Goal: Task Accomplishment & Management: Manage account settings

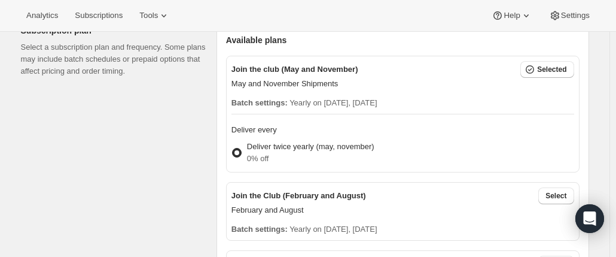
scroll to position [538, 0]
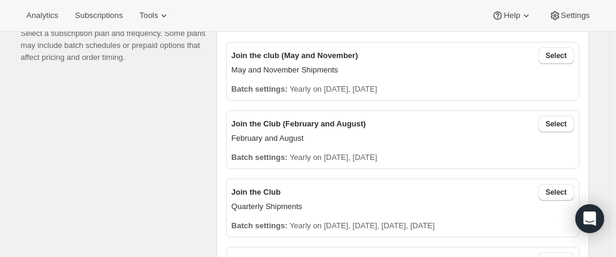
scroll to position [299, 0]
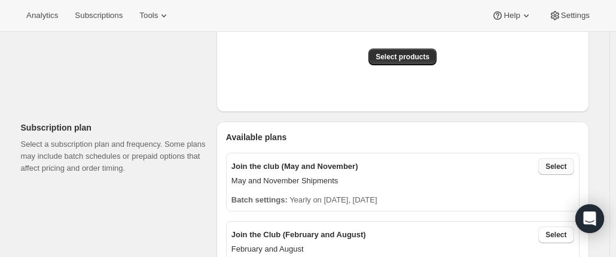
click at [551, 160] on button "Select" at bounding box center [555, 166] width 35 height 17
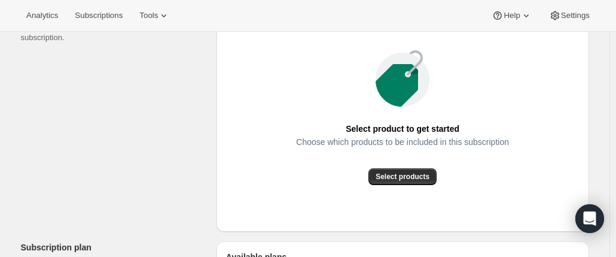
scroll to position [120, 0]
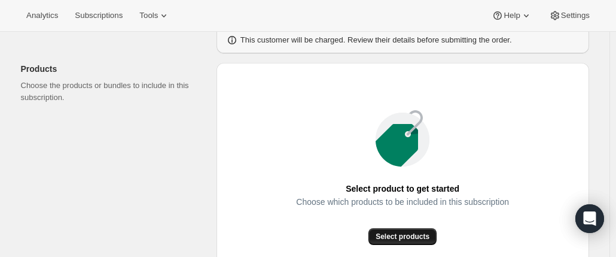
click at [394, 228] on button "Select products" at bounding box center [403, 236] width 68 height 17
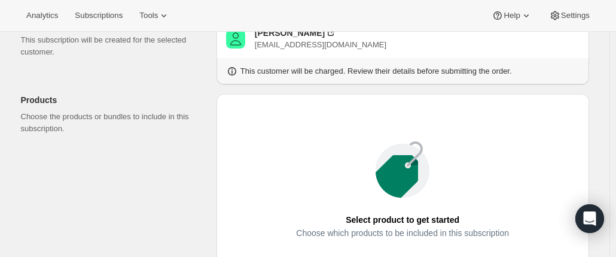
scroll to position [0, 0]
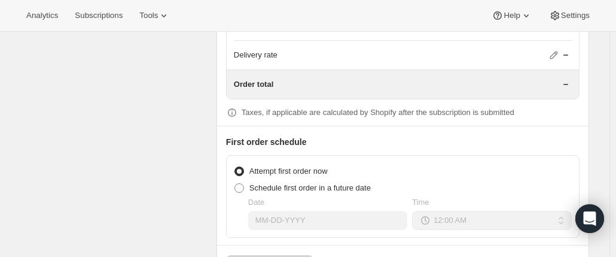
scroll to position [1223, 0]
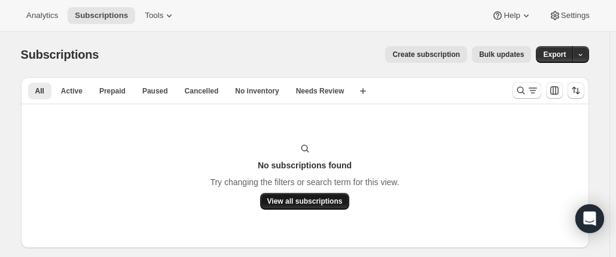
click at [285, 203] on span "View all subscriptions" at bounding box center [304, 201] width 75 height 10
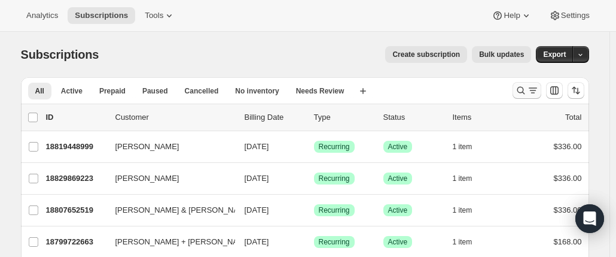
click at [525, 90] on icon "Search and filter results" at bounding box center [521, 91] width 8 height 8
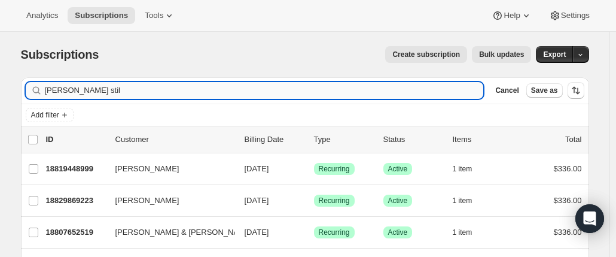
type input "vicki still"
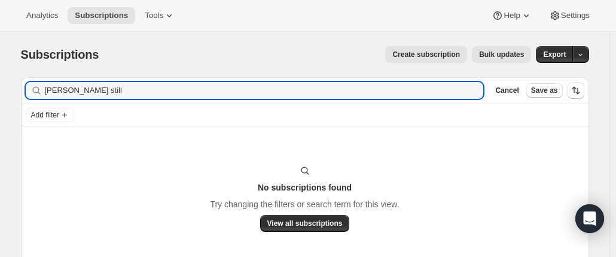
drag, startPoint x: 60, startPoint y: 89, endPoint x: 34, endPoint y: 83, distance: 27.7
click at [35, 83] on div "vicki still Clear" at bounding box center [255, 90] width 458 height 17
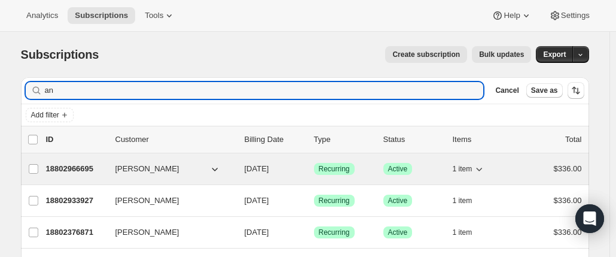
type input "an"
click at [96, 171] on p "18802966695" at bounding box center [76, 169] width 60 height 12
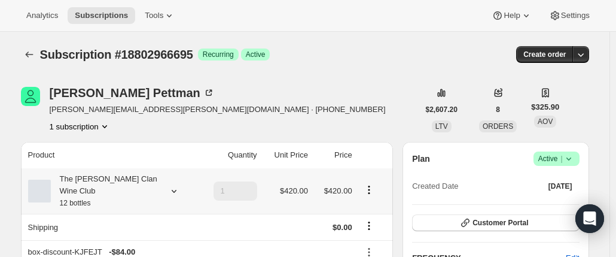
click at [89, 184] on div "The Maxwell Clan Wine Club 12 bottles" at bounding box center [105, 191] width 108 height 36
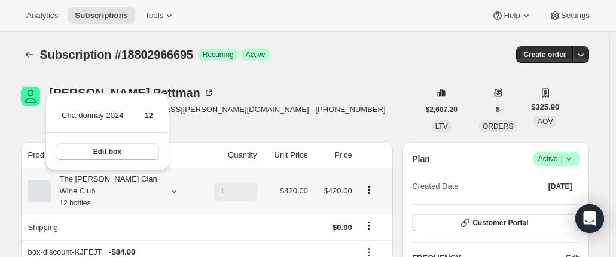
click at [87, 184] on div "The [PERSON_NAME] Clan Wine Club 12 bottles" at bounding box center [105, 191] width 108 height 36
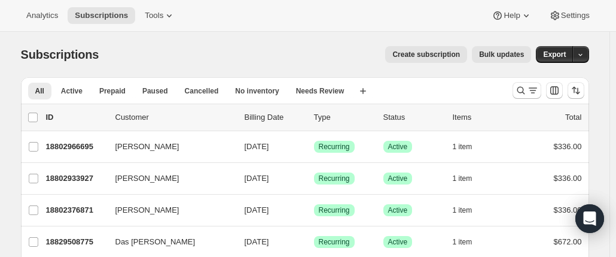
click at [434, 57] on span "Create subscription" at bounding box center [426, 55] width 68 height 10
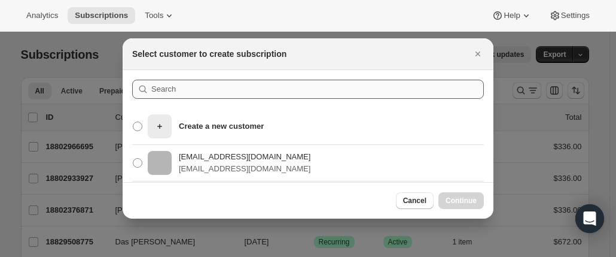
click at [200, 99] on div ":rc:" at bounding box center [308, 94] width 352 height 29
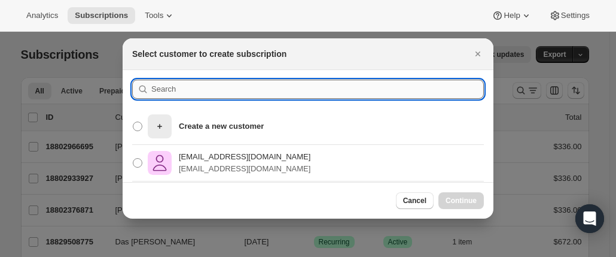
click at [195, 90] on input ":rc:" at bounding box center [317, 89] width 333 height 19
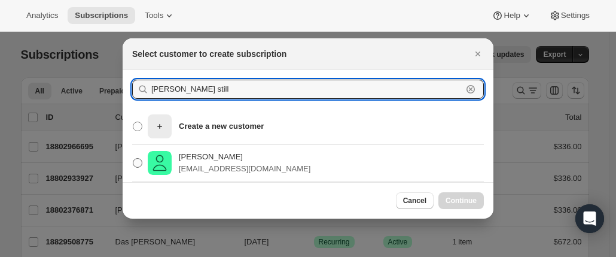
type input "vicki still"
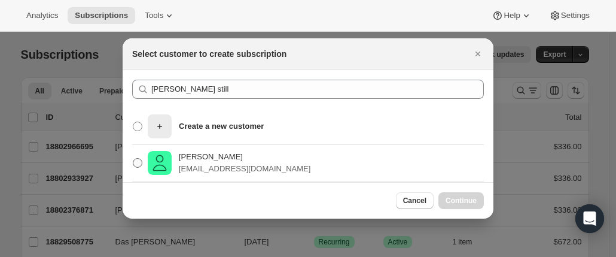
click at [163, 157] on img ":rc:" at bounding box center [160, 163] width 24 height 24
click at [133, 158] on input "Vicki Still vickistillnow@gmail.com" at bounding box center [133, 158] width 1 height 1
radio input "true"
click at [454, 198] on span "Continue" at bounding box center [461, 201] width 31 height 10
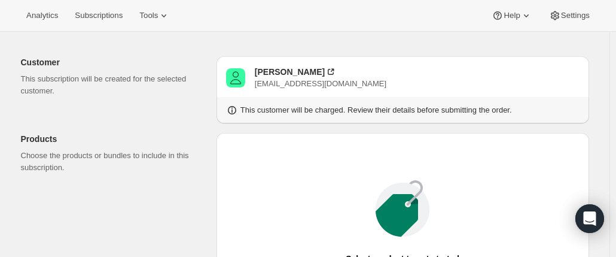
scroll to position [179, 0]
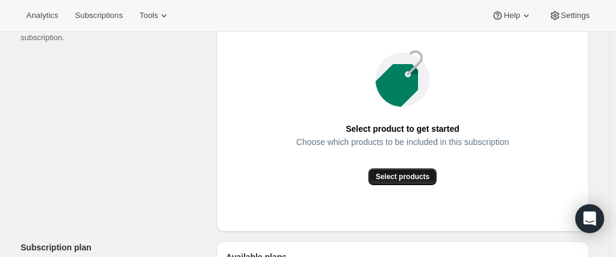
click at [403, 172] on span "Select products" at bounding box center [403, 177] width 54 height 10
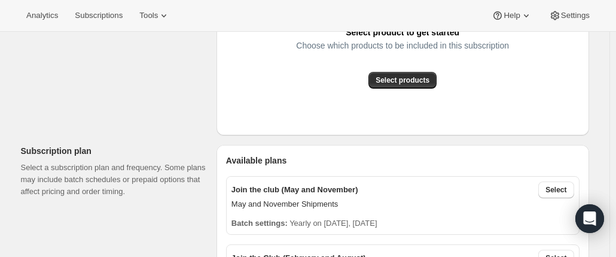
scroll to position [359, 0]
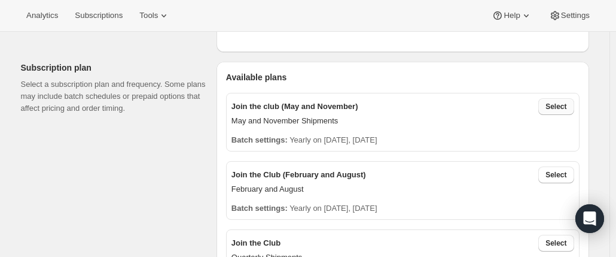
click at [557, 106] on span "Select" at bounding box center [556, 107] width 21 height 10
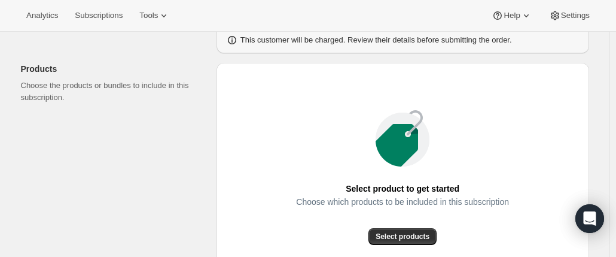
scroll to position [0, 0]
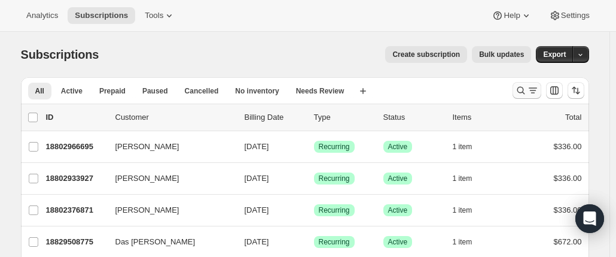
click at [522, 90] on icon "Search and filter results" at bounding box center [521, 90] width 12 height 12
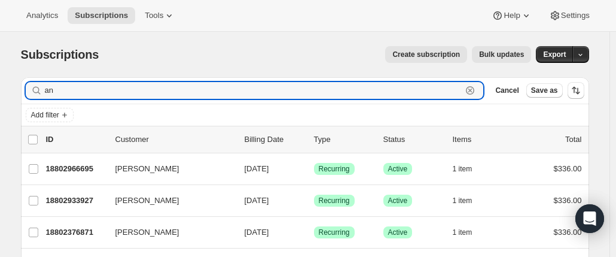
drag, startPoint x: 66, startPoint y: 88, endPoint x: 5, endPoint y: 87, distance: 61.6
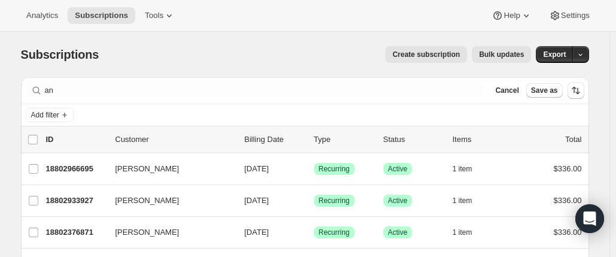
click at [434, 62] on button "Create subscription" at bounding box center [426, 54] width 82 height 17
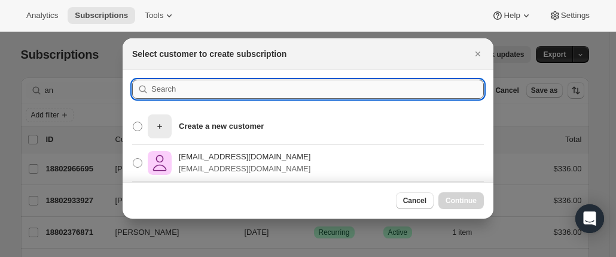
click at [182, 90] on input ":rc0:" at bounding box center [317, 89] width 333 height 19
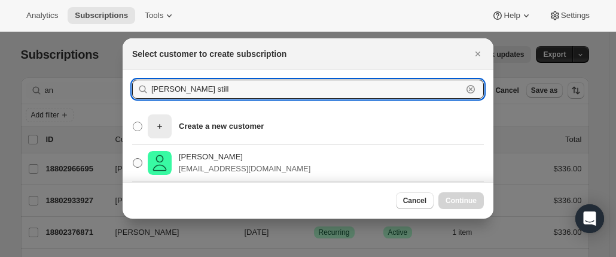
type input "vicki still"
click at [178, 149] on label "Vicki Still vickistillnow@gmail.com" at bounding box center [221, 162] width 178 height 29
click at [133, 158] on input "Vicki Still vickistillnow@gmail.com" at bounding box center [133, 158] width 1 height 1
radio input "true"
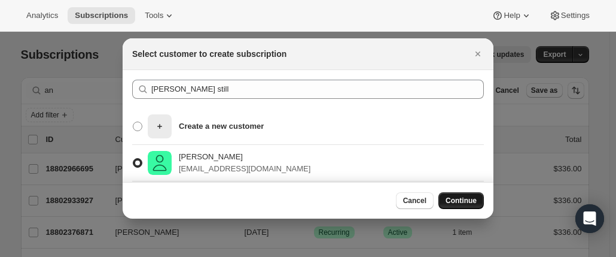
click at [470, 194] on button "Continue" at bounding box center [461, 200] width 45 height 17
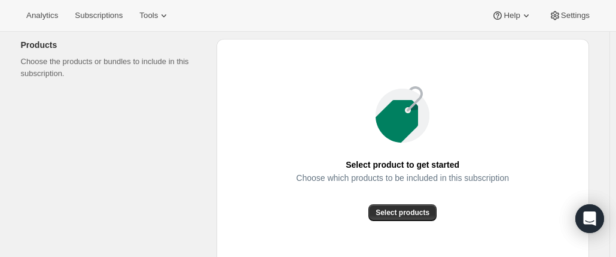
scroll to position [179, 0]
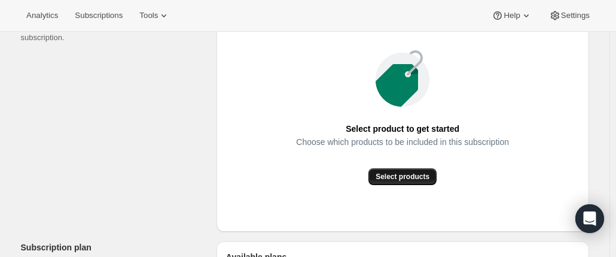
click at [398, 176] on span "Select products" at bounding box center [403, 177] width 54 height 10
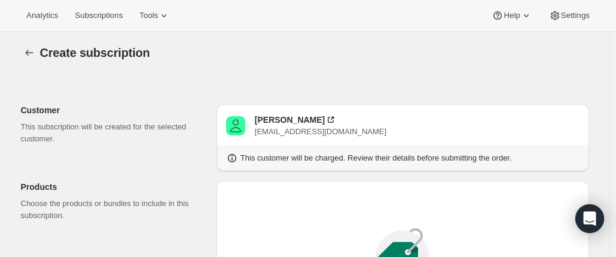
scroll to position [0, 0]
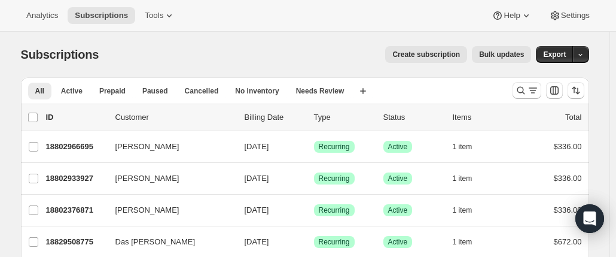
click at [428, 56] on span "Create subscription" at bounding box center [426, 55] width 68 height 10
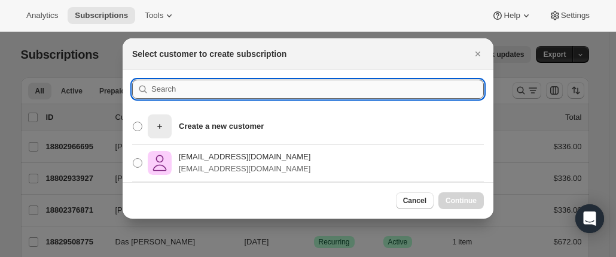
click at [219, 88] on input ":rc:" at bounding box center [317, 89] width 333 height 19
click at [471, 51] on button "Close" at bounding box center [478, 53] width 17 height 17
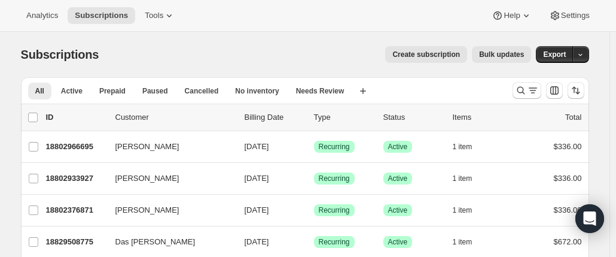
click at [614, 19] on div "Analytics Subscriptions Tools Help Settings" at bounding box center [308, 16] width 616 height 32
click at [419, 58] on span "Create subscription" at bounding box center [426, 55] width 68 height 10
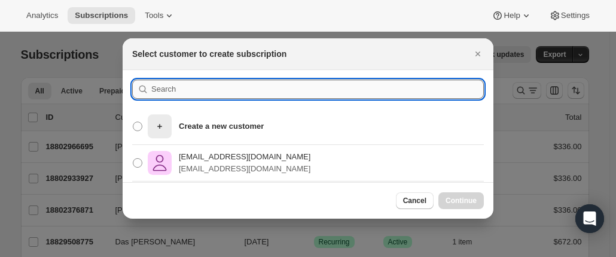
click at [186, 93] on input ":rc:" at bounding box center [317, 89] width 333 height 19
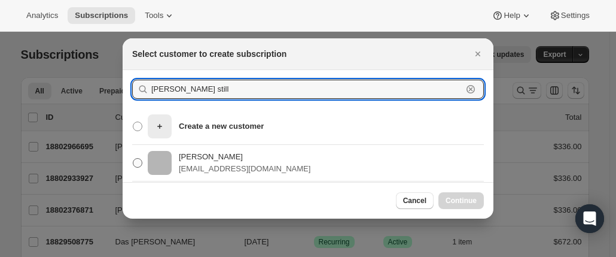
type input "vicki still"
click at [174, 157] on div "Vicki Still vickistillnow@gmail.com" at bounding box center [229, 163] width 163 height 24
click at [133, 158] on input "Vicki Still vickistillnow@gmail.com" at bounding box center [133, 158] width 1 height 1
radio input "true"
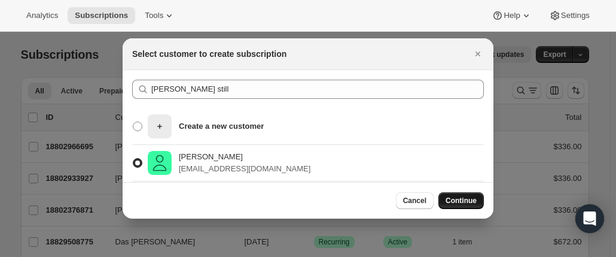
click at [465, 197] on span "Continue" at bounding box center [461, 201] width 31 height 10
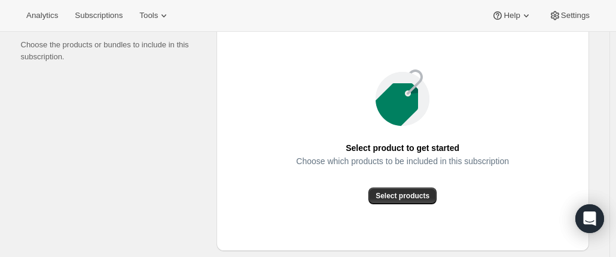
scroll to position [179, 0]
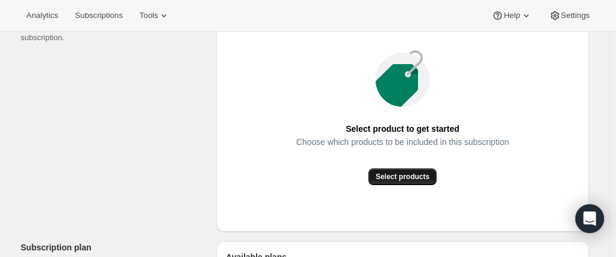
click at [398, 171] on button "Select products" at bounding box center [403, 176] width 68 height 17
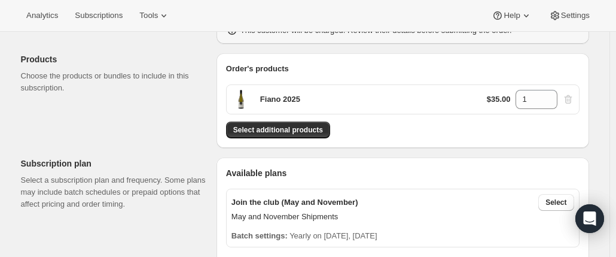
scroll to position [60, 0]
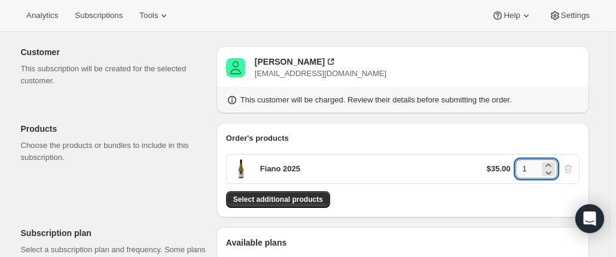
click at [521, 167] on input "1" at bounding box center [528, 168] width 24 height 19
drag, startPoint x: 531, startPoint y: 170, endPoint x: 511, endPoint y: 168, distance: 19.8
click at [512, 169] on div "$35.00 1" at bounding box center [530, 168] width 87 height 19
type input "2"
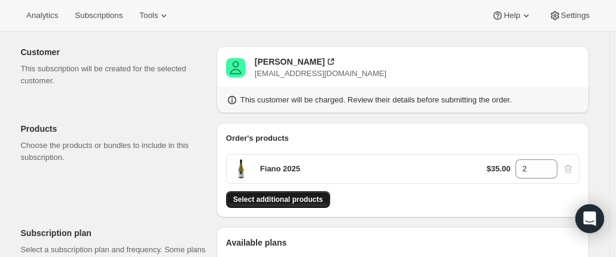
click at [308, 196] on span "Select additional products" at bounding box center [278, 199] width 90 height 10
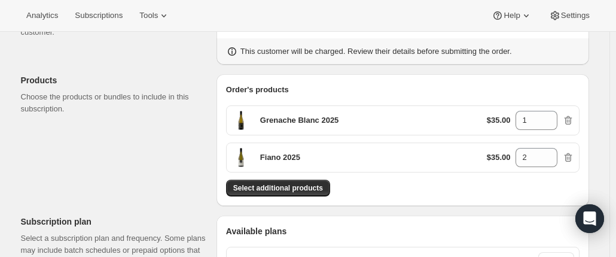
scroll to position [120, 0]
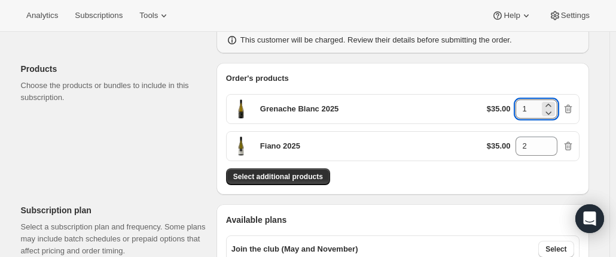
drag, startPoint x: 533, startPoint y: 108, endPoint x: 523, endPoint y: 106, distance: 10.3
click at [523, 106] on input "1" at bounding box center [528, 108] width 24 height 19
type input "2"
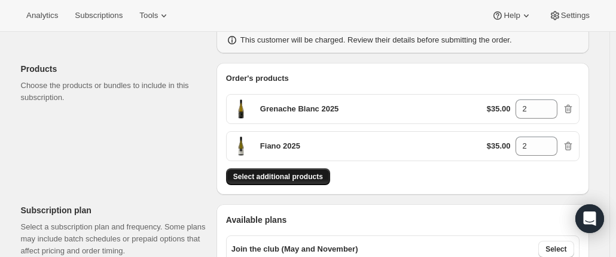
click at [262, 179] on span "Select additional products" at bounding box center [278, 177] width 90 height 10
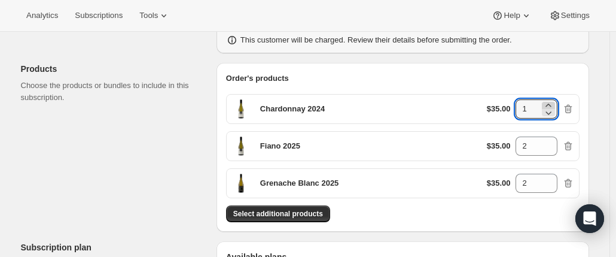
click at [552, 102] on icon at bounding box center [549, 105] width 12 height 12
type input "2"
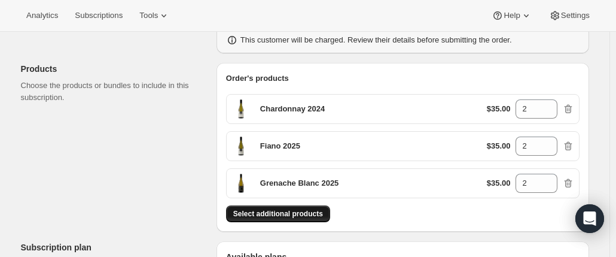
click at [287, 209] on span "Select additional products" at bounding box center [278, 214] width 90 height 10
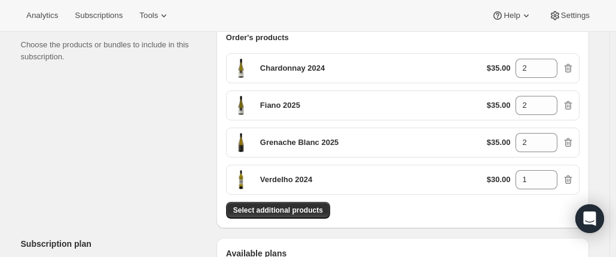
scroll to position [179, 0]
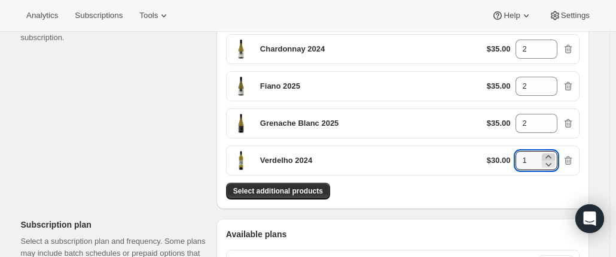
click at [553, 153] on icon at bounding box center [549, 157] width 12 height 12
type input "2"
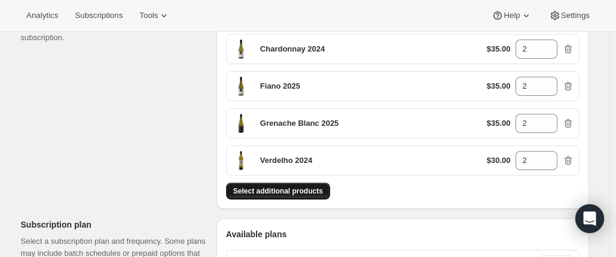
click at [279, 193] on span "Select additional products" at bounding box center [278, 191] width 90 height 10
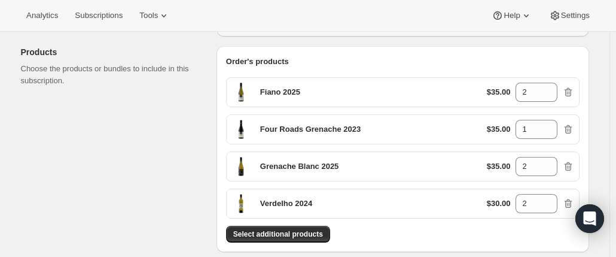
scroll to position [120, 0]
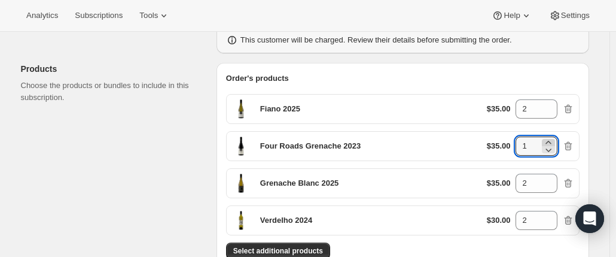
click at [547, 141] on icon at bounding box center [549, 142] width 12 height 12
type input "2"
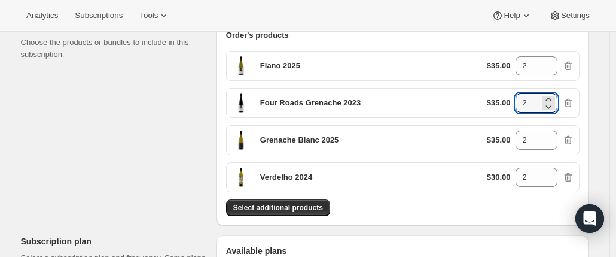
scroll to position [179, 0]
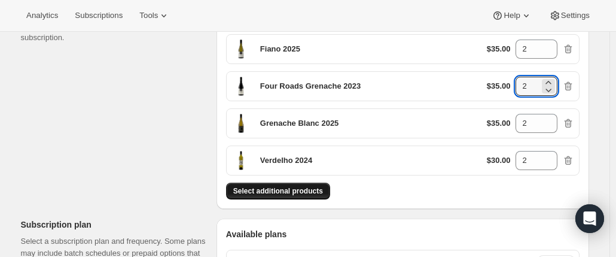
click at [272, 190] on span "Select additional products" at bounding box center [278, 191] width 90 height 10
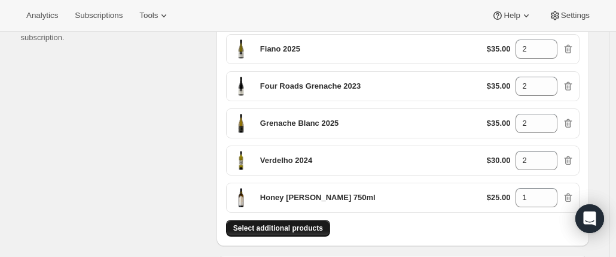
click at [267, 220] on button "Select additional products" at bounding box center [278, 228] width 104 height 17
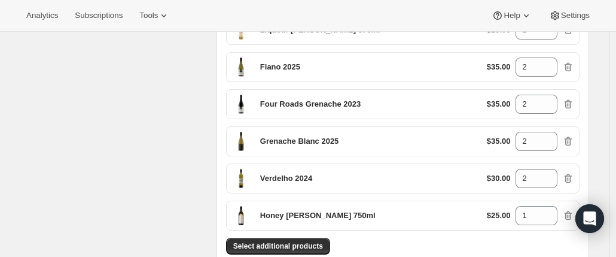
scroll to position [239, 0]
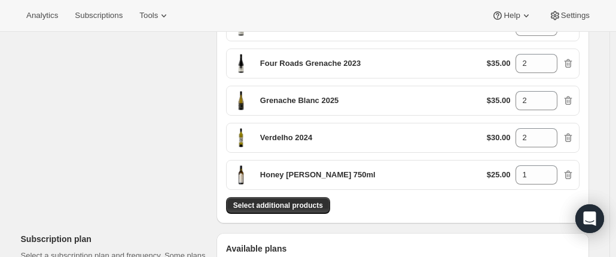
click at [290, 211] on div "Order's products Liqueur Mead 375ml $25.00 1 Fiano 2025 $35.00 2 Four Roads Gre…" at bounding box center [403, 83] width 373 height 280
click at [255, 202] on span "Select additional products" at bounding box center [278, 205] width 90 height 10
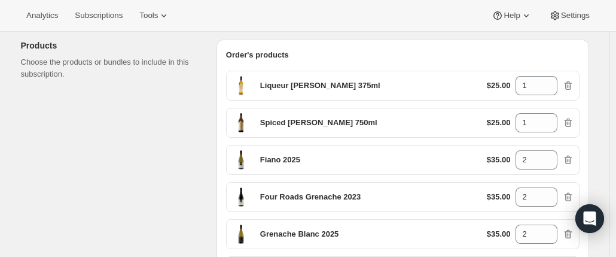
scroll to position [120, 0]
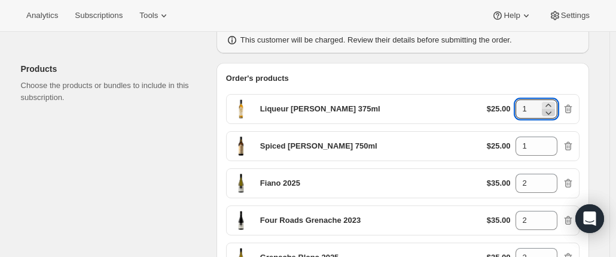
click at [550, 106] on icon at bounding box center [549, 112] width 12 height 12
click at [552, 102] on icon at bounding box center [549, 105] width 12 height 12
type input "2"
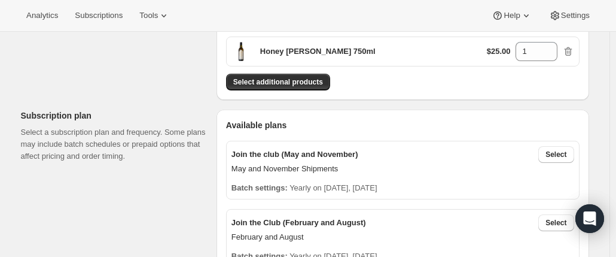
scroll to position [419, 0]
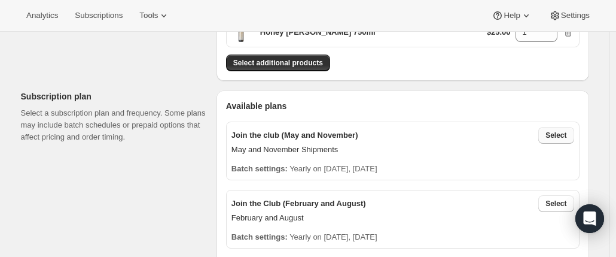
click at [554, 136] on span "Select" at bounding box center [556, 135] width 21 height 10
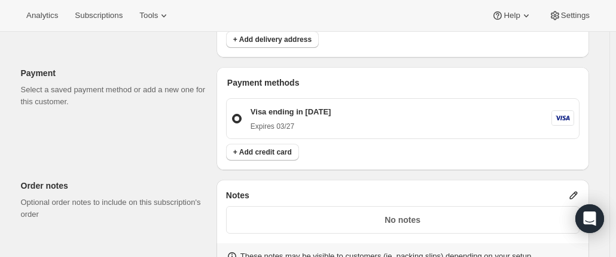
scroll to position [1017, 0]
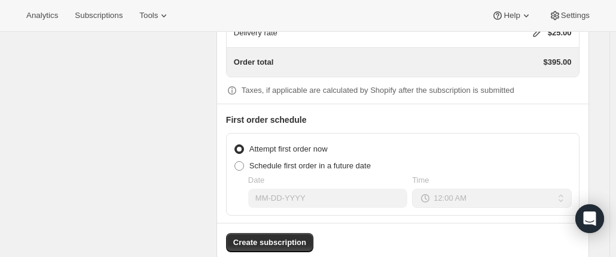
scroll to position [1366, 0]
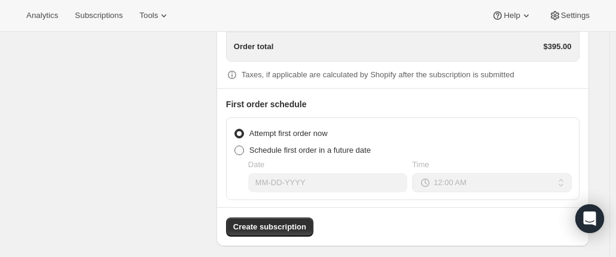
click at [242, 145] on span at bounding box center [240, 150] width 10 height 10
click at [235, 145] on input "Schedule first order in a future date" at bounding box center [235, 145] width 1 height 1
radio input "true"
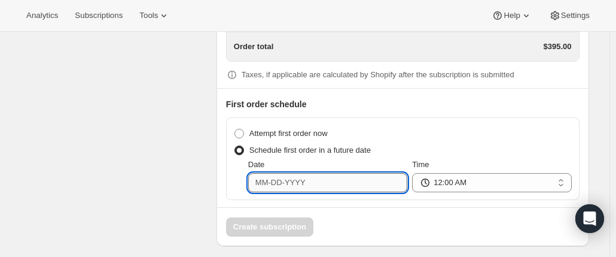
click at [265, 175] on input "Date" at bounding box center [327, 182] width 159 height 19
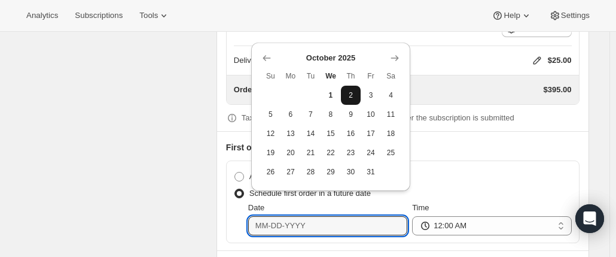
scroll to position [1307, 0]
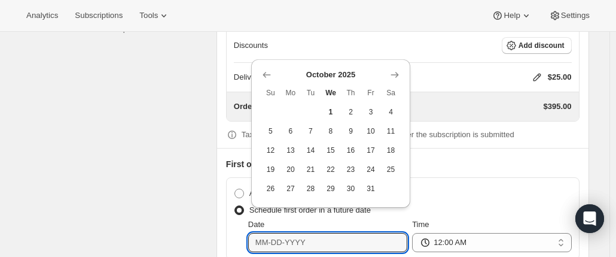
click at [395, 72] on icon "Show next month, November 2025" at bounding box center [395, 75] width 12 height 12
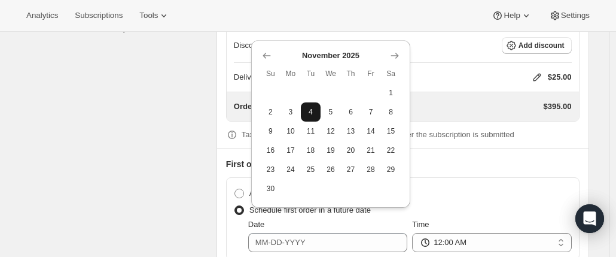
click at [305, 112] on button "4" at bounding box center [311, 111] width 20 height 19
type input "11-04-2025"
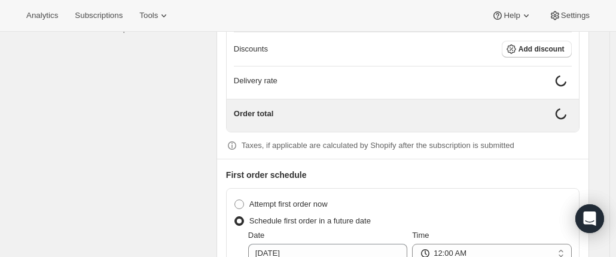
scroll to position [1375, 0]
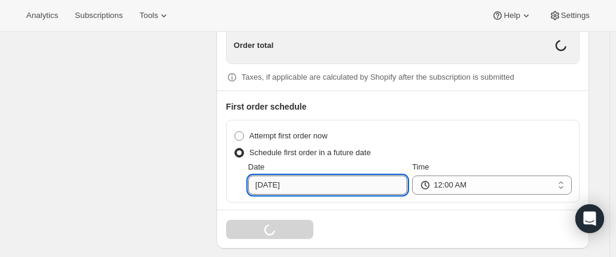
click at [266, 176] on input "11-04-2025" at bounding box center [327, 184] width 159 height 19
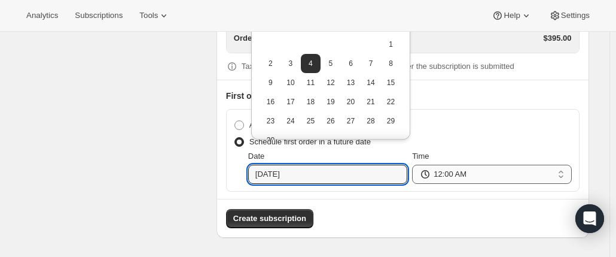
scroll to position [1366, 0]
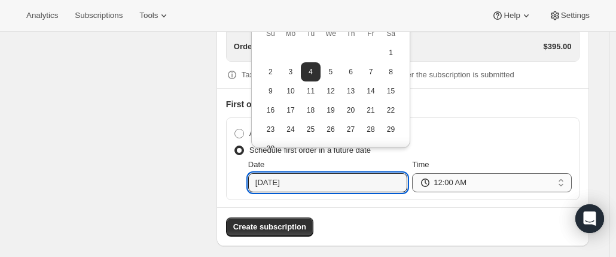
click at [468, 173] on select "12:00 AM 01:00 AM 02:00 AM 03:00 AM 04:00 AM 05:00 AM 06:00 AM 07:00 AM 08:00 A…" at bounding box center [491, 182] width 159 height 19
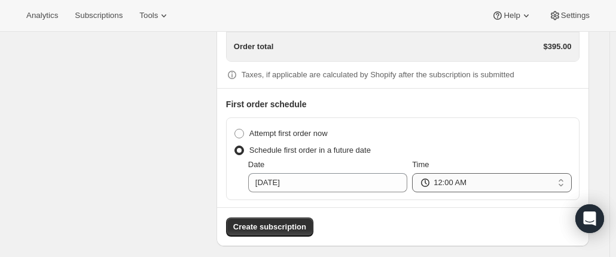
select select "08:00"
click at [415, 173] on select "12:00 AM 01:00 AM 02:00 AM 03:00 AM 04:00 AM 05:00 AM 06:00 AM 07:00 AM 08:00 A…" at bounding box center [491, 182] width 159 height 19
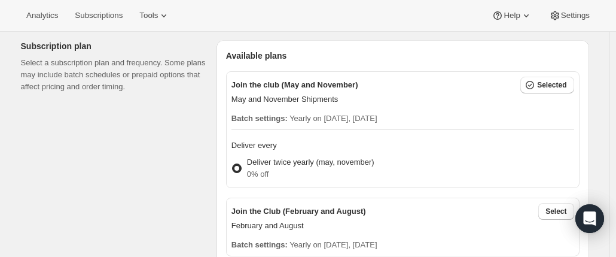
scroll to position [349, 0]
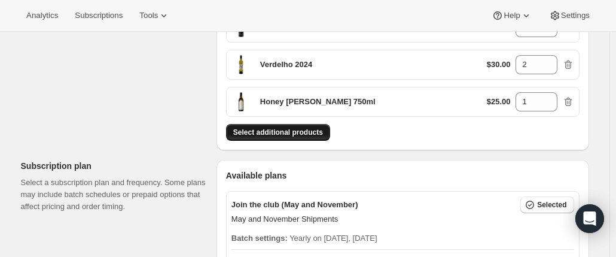
click at [291, 127] on span "Select additional products" at bounding box center [278, 132] width 90 height 10
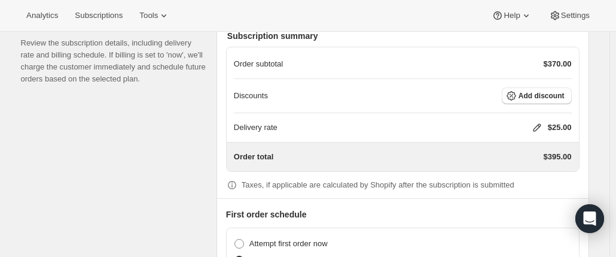
scroll to position [1137, 0]
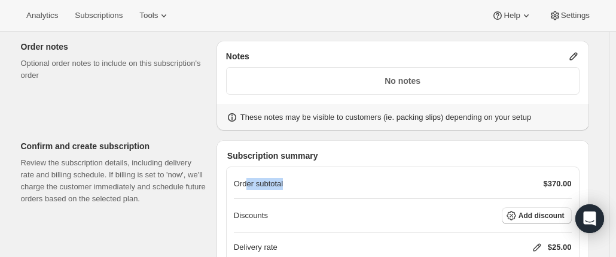
drag, startPoint x: 251, startPoint y: 177, endPoint x: 313, endPoint y: 169, distance: 62.7
click at [313, 169] on div "Order subtotal $370.00" at bounding box center [403, 183] width 338 height 29
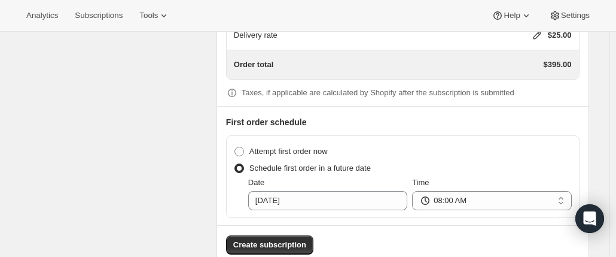
scroll to position [1366, 0]
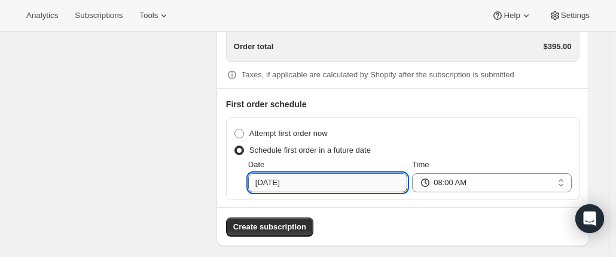
click at [311, 175] on input "11-04-2025" at bounding box center [327, 182] width 159 height 19
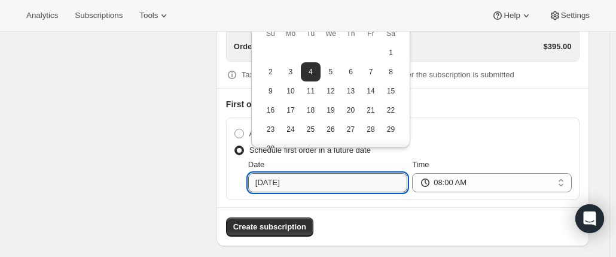
click at [311, 175] on input "11-04-2025" at bounding box center [327, 182] width 159 height 19
click at [351, 210] on div "Create subscription" at bounding box center [403, 221] width 372 height 29
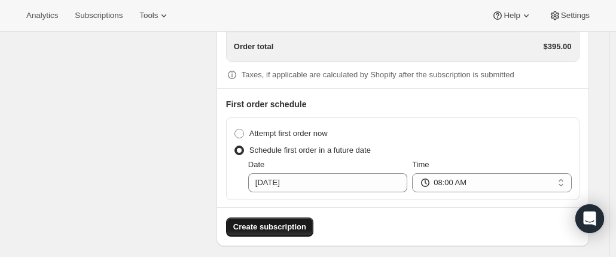
click at [276, 221] on span "Create subscription" at bounding box center [269, 227] width 73 height 12
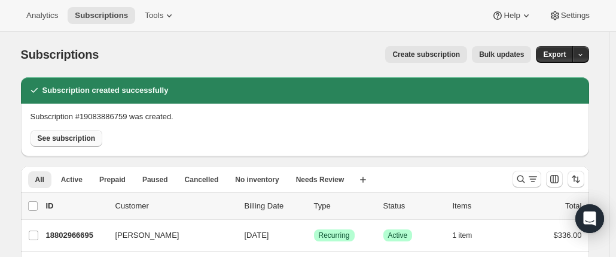
click at [80, 141] on span "See subscription" at bounding box center [67, 138] width 58 height 10
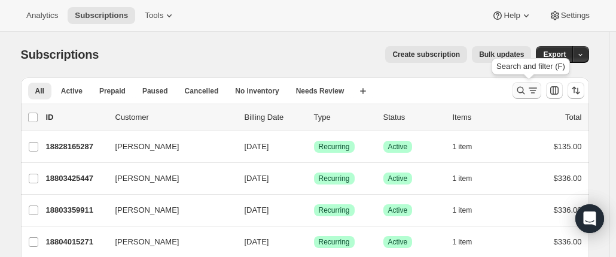
click at [523, 86] on icon "Search and filter results" at bounding box center [521, 90] width 12 height 12
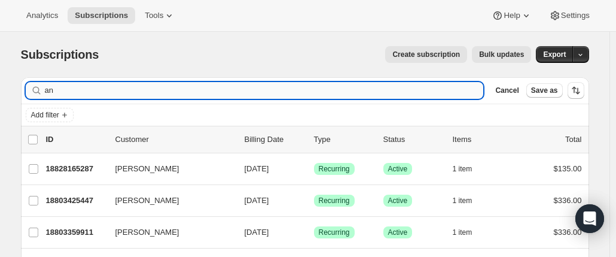
type input "a"
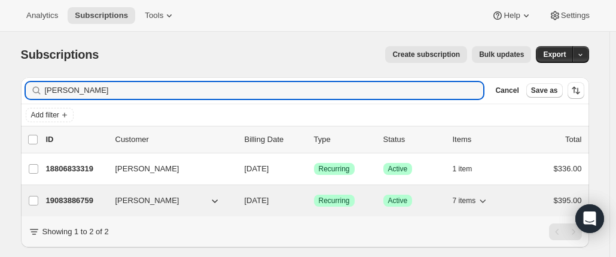
type input "vicki"
click at [69, 202] on p "19083886759" at bounding box center [76, 200] width 60 height 12
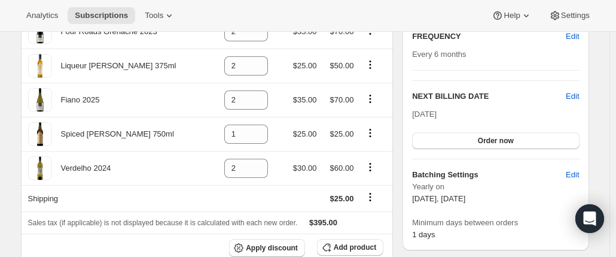
scroll to position [239, 0]
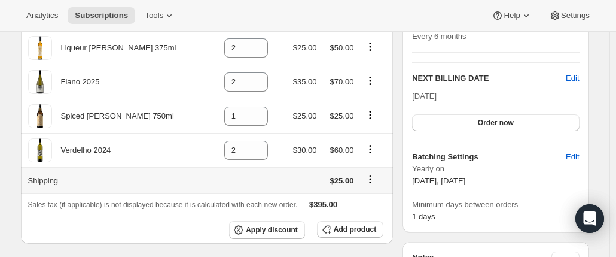
click at [371, 179] on icon "Shipping actions" at bounding box center [370, 179] width 12 height 12
click at [187, 176] on th "Shipping" at bounding box center [116, 180] width 190 height 26
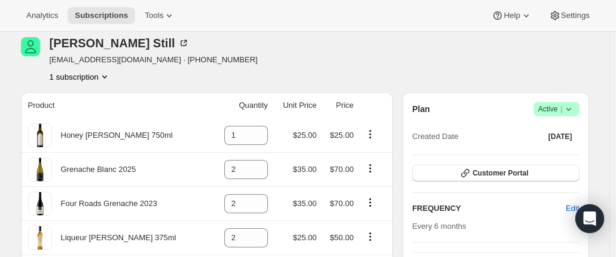
scroll to position [0, 0]
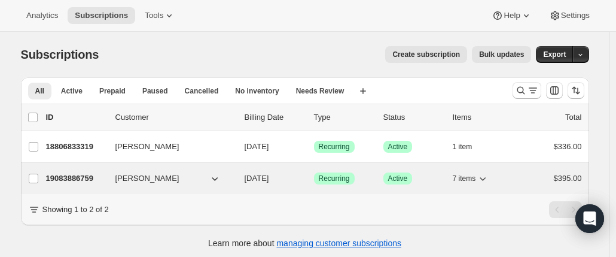
click at [74, 178] on p "19083886759" at bounding box center [76, 178] width 60 height 12
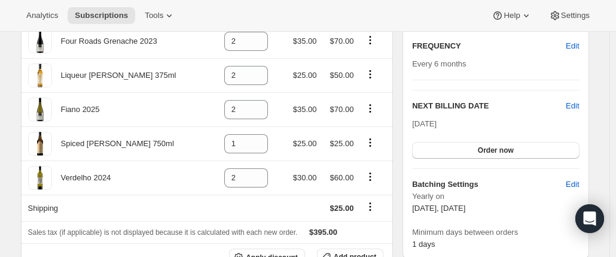
scroll to position [239, 0]
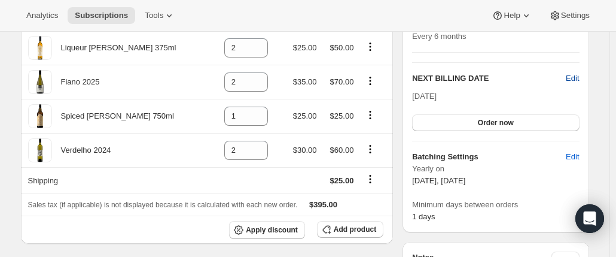
click at [573, 76] on span "Edit" at bounding box center [572, 78] width 13 height 12
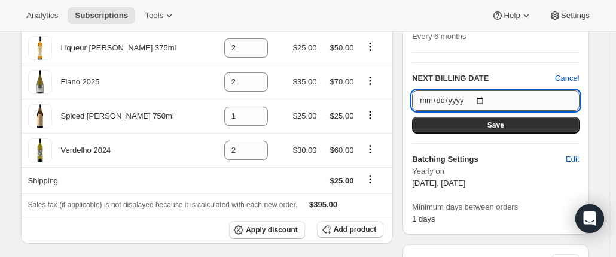
click at [480, 102] on input "2026-05-01" at bounding box center [495, 100] width 167 height 20
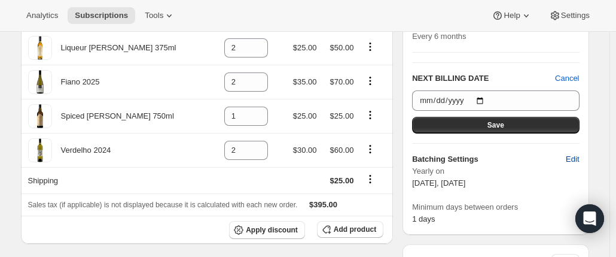
click at [573, 154] on span "Edit" at bounding box center [572, 159] width 13 height 12
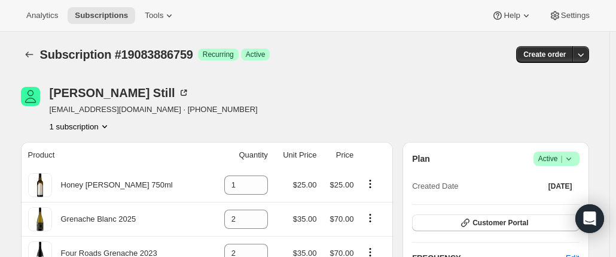
select select "YEARDAY"
select select "5"
select select "11"
select select "3"
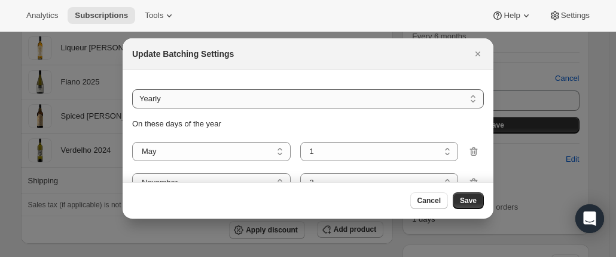
click at [272, 96] on select "Do not batch Weekly Monthly Yearly" at bounding box center [308, 98] width 352 height 19
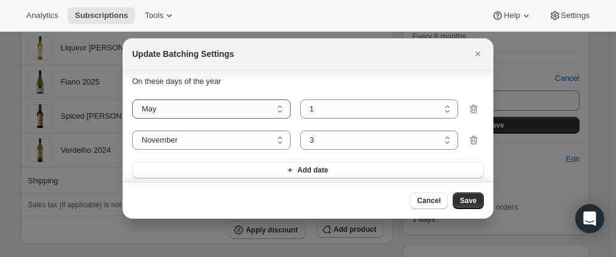
scroll to position [60, 0]
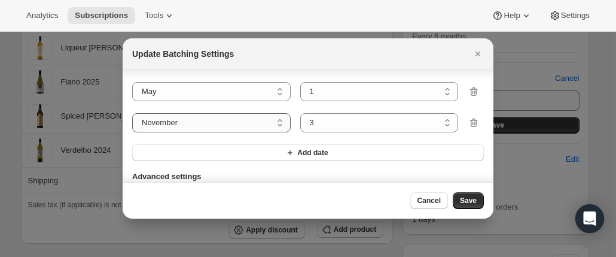
click at [241, 118] on select "January February March April May June July August September October November De…" at bounding box center [211, 122] width 159 height 19
click at [241, 117] on select "January February March April May June July August September October November De…" at bounding box center [211, 122] width 159 height 19
click at [481, 52] on icon "Close" at bounding box center [478, 54] width 12 height 12
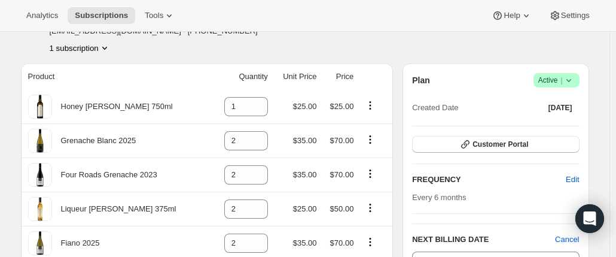
scroll to position [179, 0]
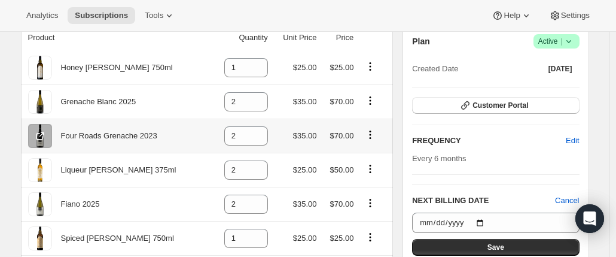
scroll to position [120, 0]
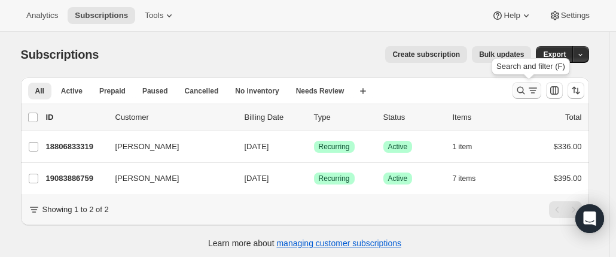
click at [524, 91] on icon "Search and filter results" at bounding box center [521, 90] width 12 height 12
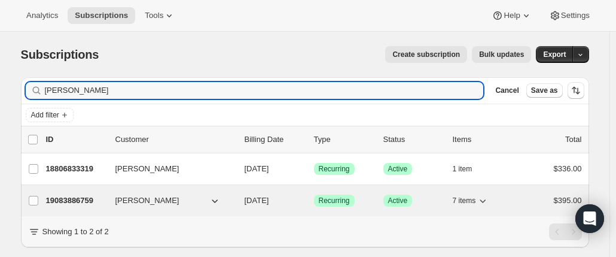
click at [77, 200] on p "19083886759" at bounding box center [76, 200] width 60 height 12
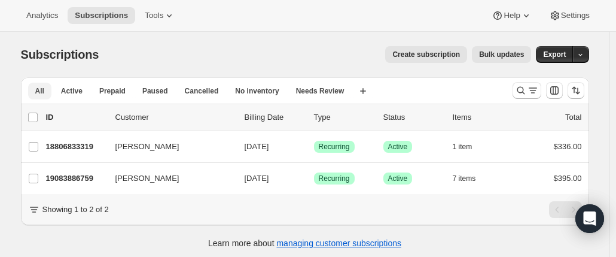
click at [39, 93] on span "All" at bounding box center [39, 91] width 9 height 10
click at [524, 89] on icon "Search and filter results" at bounding box center [521, 90] width 12 height 12
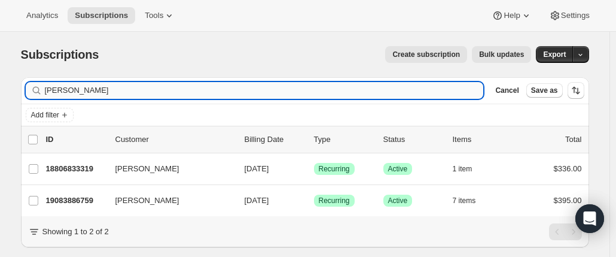
click at [394, 90] on input "vicki" at bounding box center [264, 90] width 439 height 17
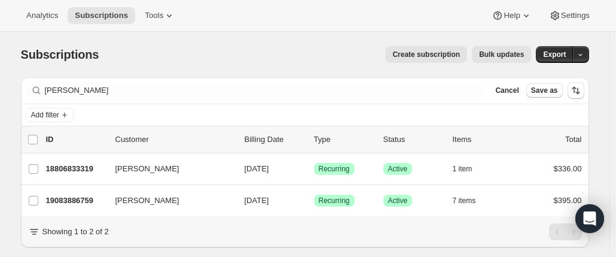
click at [121, 99] on div "Filter subscribers vicki Clear Cancel Save as" at bounding box center [305, 90] width 568 height 26
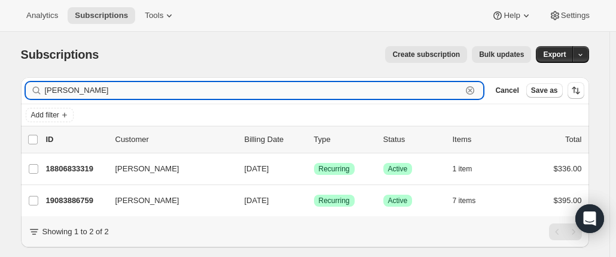
click at [103, 90] on input "vicki" at bounding box center [254, 90] width 418 height 17
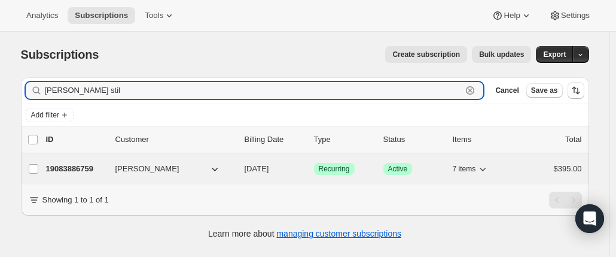
type input "vicki stil"
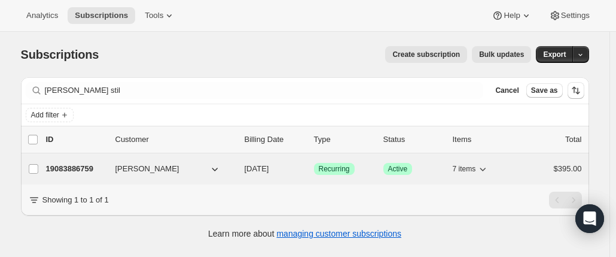
click at [83, 169] on p "19083886759" at bounding box center [76, 169] width 60 height 12
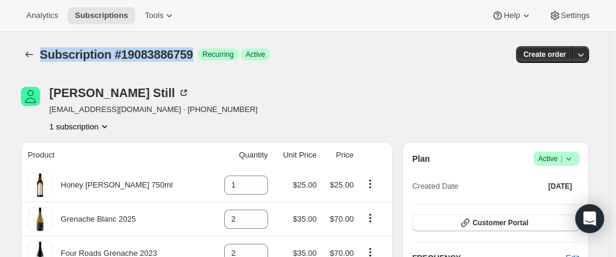
drag, startPoint x: 45, startPoint y: 53, endPoint x: 194, endPoint y: 55, distance: 148.4
click at [193, 55] on span "Subscription #19083886759" at bounding box center [116, 54] width 153 height 13
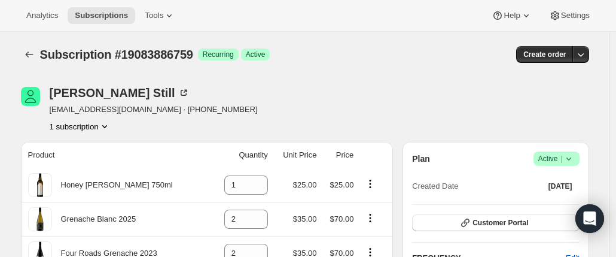
click at [275, 104] on div "Vicki Still vickistillnow@gmail.com · +61404013898 1 subscription" at bounding box center [220, 109] width 398 height 45
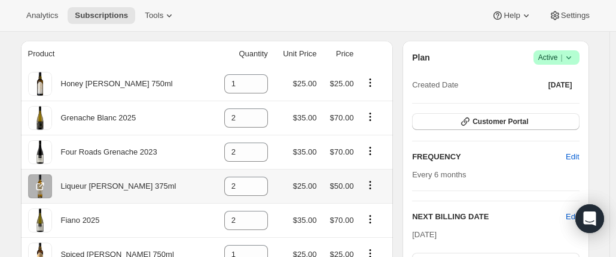
scroll to position [120, 0]
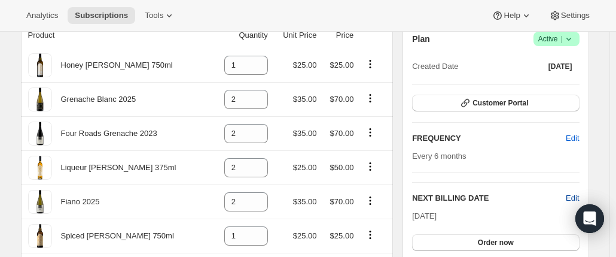
click at [574, 195] on span "Edit" at bounding box center [572, 198] width 13 height 12
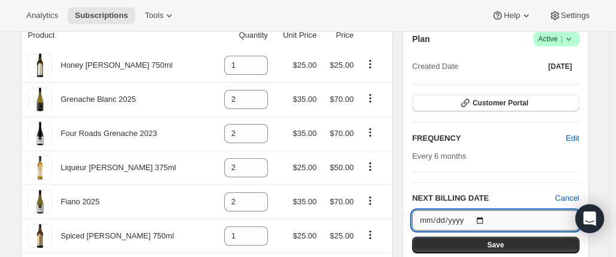
click at [485, 216] on input "2026-05-01" at bounding box center [495, 220] width 167 height 20
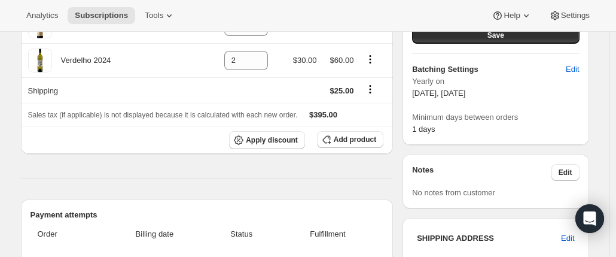
scroll to position [269, 0]
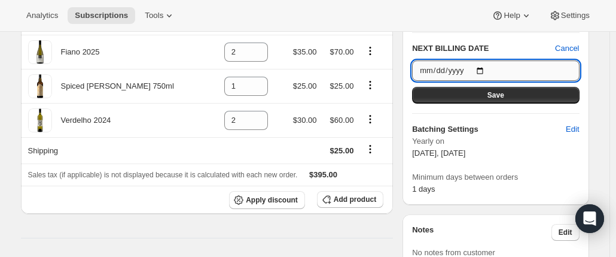
click at [486, 69] on input "2026-05-01" at bounding box center [495, 70] width 167 height 20
click at [470, 68] on input "2026-11-01" at bounding box center [495, 70] width 167 height 20
click at [485, 68] on input "2026-11-01" at bounding box center [495, 70] width 167 height 20
type input "2025-11-04"
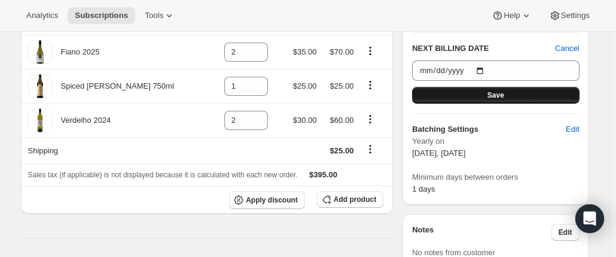
click at [475, 92] on button "Save" at bounding box center [495, 95] width 167 height 17
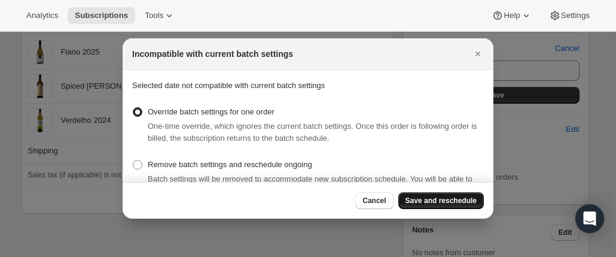
click at [441, 200] on span "Save and reschedule" at bounding box center [441, 201] width 71 height 10
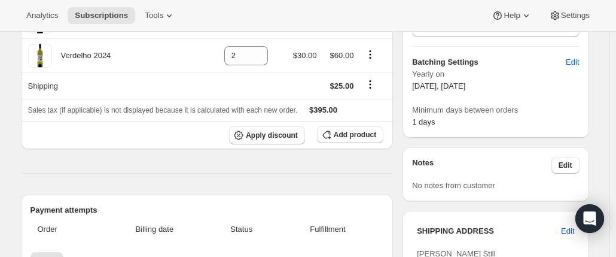
scroll to position [329, 0]
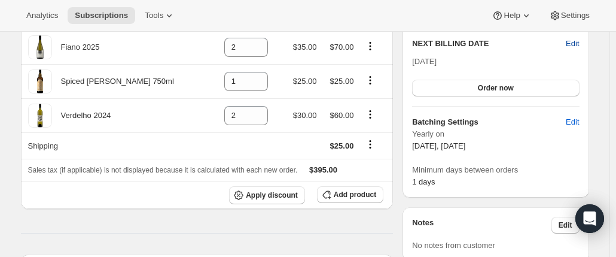
click at [574, 41] on span "Edit" at bounding box center [572, 44] width 13 height 12
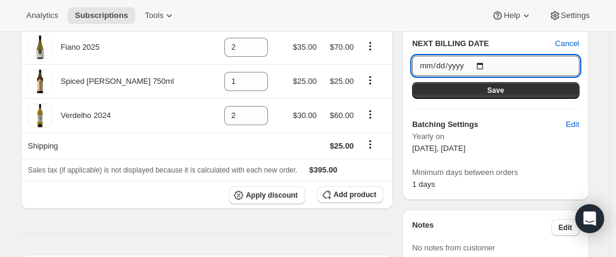
click at [483, 66] on input "2025-11-04" at bounding box center [495, 66] width 167 height 20
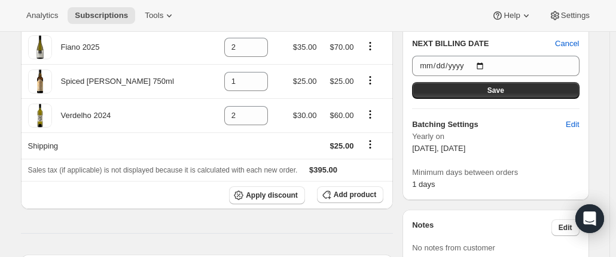
click at [598, 66] on div "Subscription #19083886759. This page is ready Subscription #19083886759 Success…" at bounding box center [305, 147] width 597 height 888
click at [482, 92] on button "Save" at bounding box center [495, 90] width 167 height 17
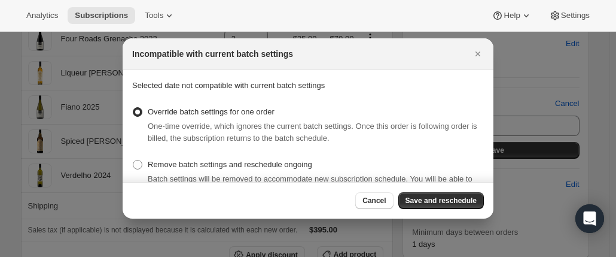
scroll to position [0, 0]
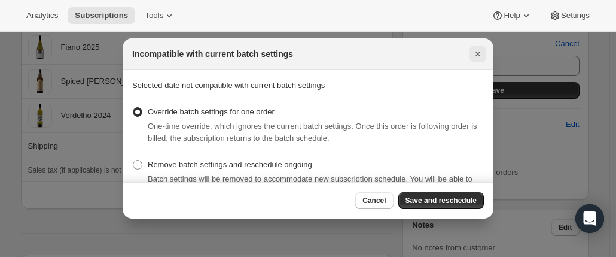
click at [480, 52] on icon "Close" at bounding box center [478, 54] width 12 height 12
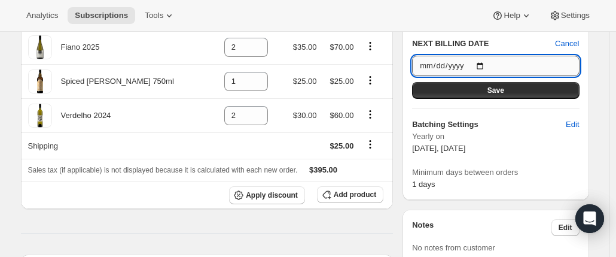
click at [496, 63] on input "2025-11-04" at bounding box center [495, 66] width 167 height 20
click at [481, 64] on input "2025-11-04" at bounding box center [495, 66] width 167 height 20
type input "2025-11-01"
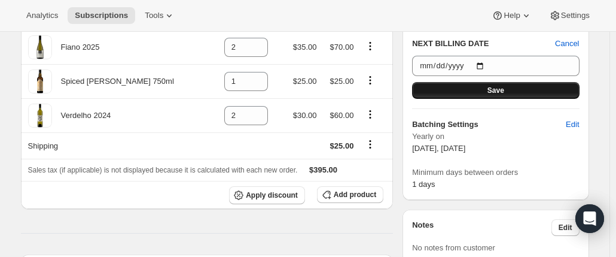
click at [467, 86] on button "Save" at bounding box center [495, 90] width 167 height 17
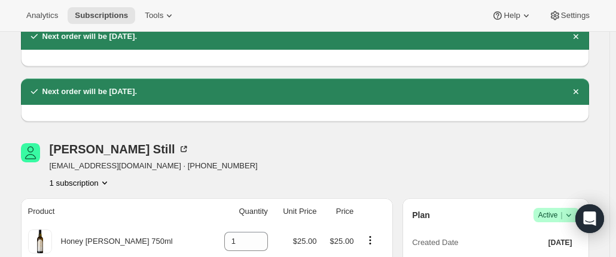
scroll to position [0, 0]
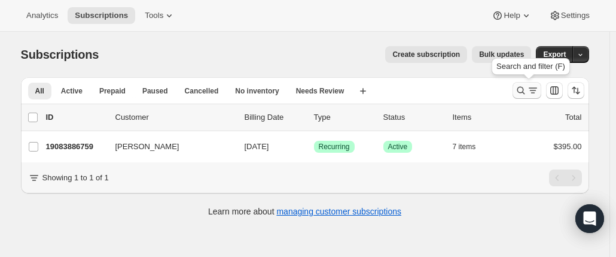
click at [525, 90] on icon "Search and filter results" at bounding box center [521, 90] width 12 height 12
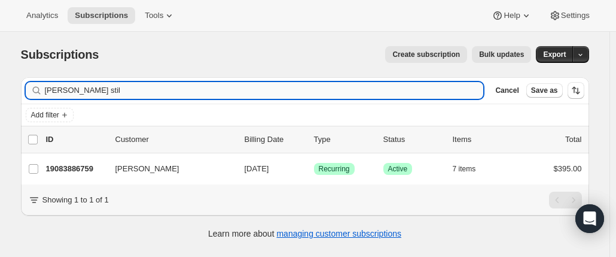
click at [144, 93] on input "vicki stil" at bounding box center [264, 90] width 439 height 17
drag, startPoint x: 93, startPoint y: 89, endPoint x: 48, endPoint y: 83, distance: 45.3
click at [47, 88] on div "vicki stil Clear" at bounding box center [255, 90] width 458 height 17
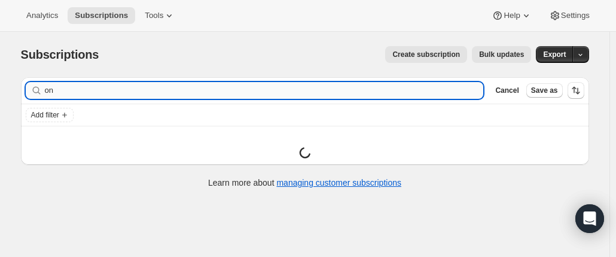
type input "o"
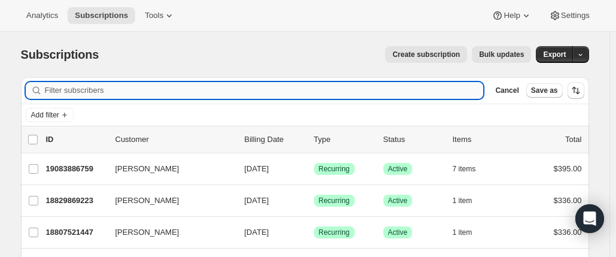
click at [77, 90] on input "Filter subscribers" at bounding box center [264, 90] width 439 height 17
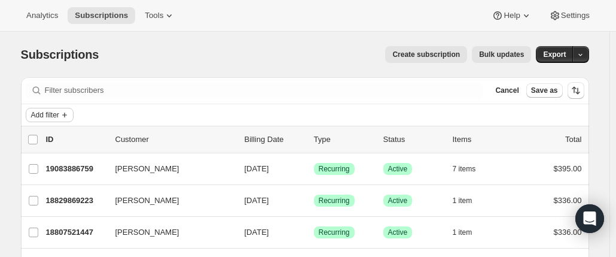
click at [48, 112] on span "Add filter" at bounding box center [45, 115] width 28 height 10
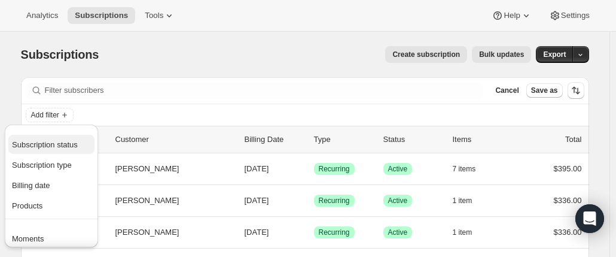
click at [44, 142] on span "Subscription status" at bounding box center [45, 144] width 66 height 9
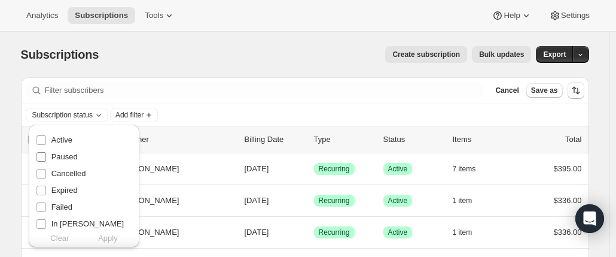
click at [57, 156] on span "Paused" at bounding box center [64, 156] width 26 height 9
click at [46, 156] on input "Paused" at bounding box center [41, 157] width 10 height 10
checkbox input "true"
click at [106, 236] on span "Apply" at bounding box center [108, 238] width 20 height 12
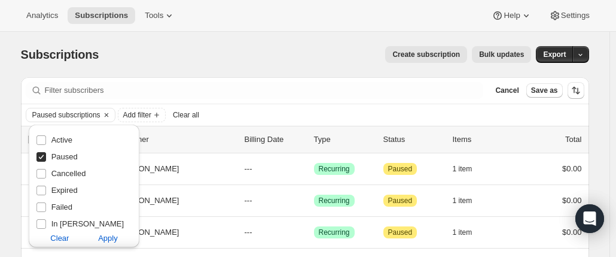
drag, startPoint x: 200, startPoint y: 44, endPoint x: 208, endPoint y: 48, distance: 9.1
click at [200, 44] on div "Subscriptions. This page is ready Subscriptions Create subscription Bulk update…" at bounding box center [305, 54] width 568 height 45
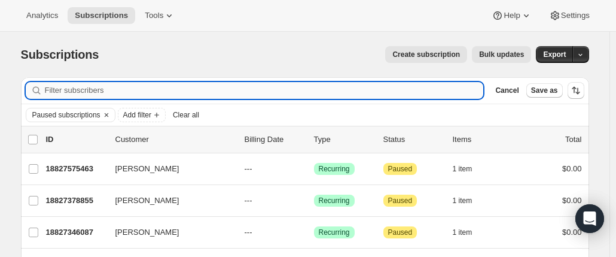
click at [73, 91] on input "Filter subscribers" at bounding box center [264, 90] width 439 height 17
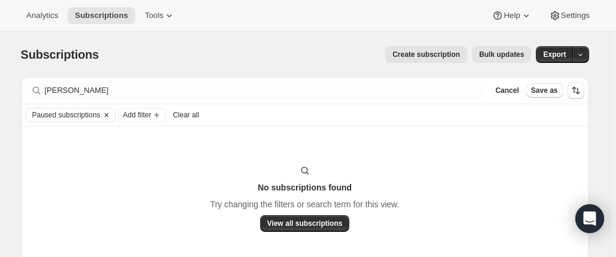
click at [105, 114] on icon "Clear" at bounding box center [107, 115] width 10 height 10
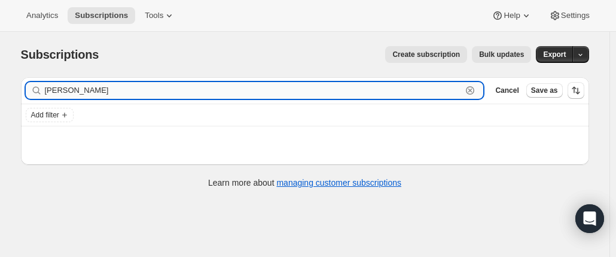
click at [72, 90] on input "nigel" at bounding box center [254, 90] width 418 height 17
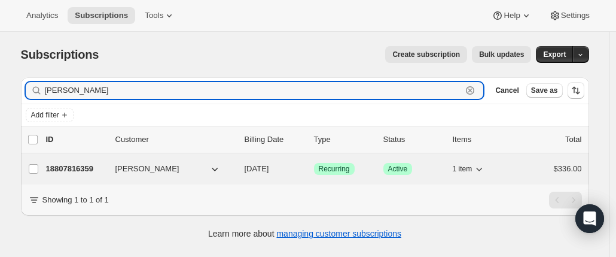
type input "[PERSON_NAME]"
click at [81, 166] on p "18807816359" at bounding box center [76, 169] width 60 height 12
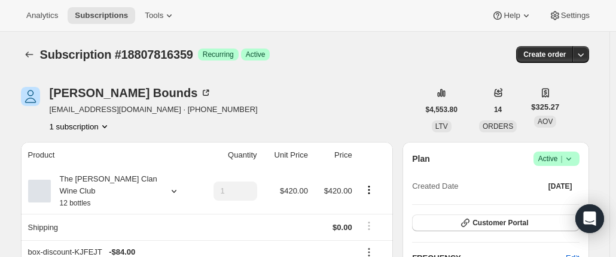
click at [571, 157] on icon at bounding box center [568, 158] width 5 height 3
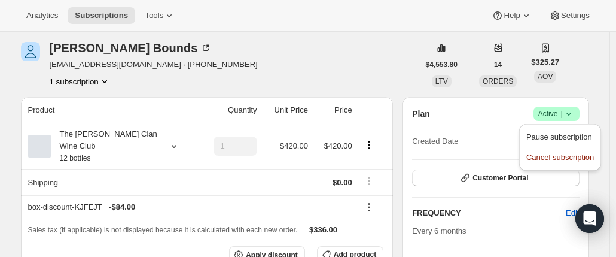
scroll to position [60, 0]
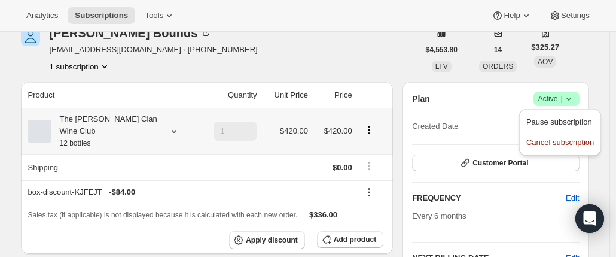
click at [154, 125] on div "The Maxwell Clan Wine Club 12 bottles" at bounding box center [105, 131] width 108 height 36
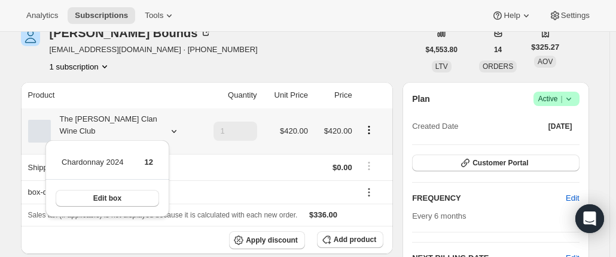
click at [154, 125] on div "The Maxwell Clan Wine Club 12 bottles" at bounding box center [105, 131] width 108 height 36
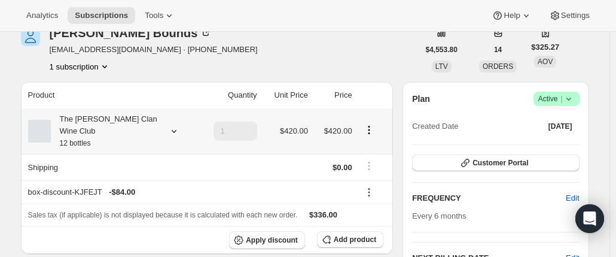
click at [154, 125] on div "The Maxwell Clan Wine Club 12 bottles" at bounding box center [105, 131] width 108 height 36
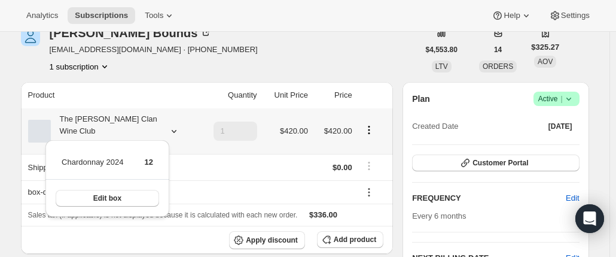
click at [154, 125] on div "The Maxwell Clan Wine Club 12 bottles" at bounding box center [105, 131] width 108 height 36
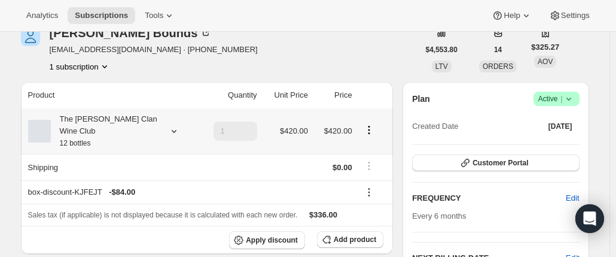
click at [154, 125] on div "The Maxwell Clan Wine Club 12 bottles" at bounding box center [105, 131] width 108 height 36
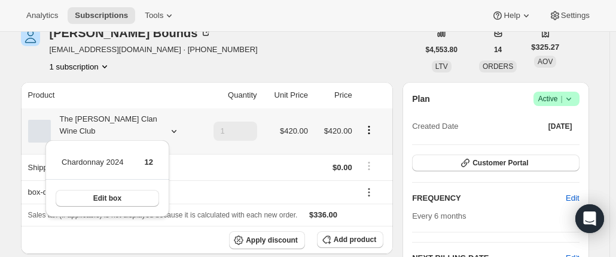
click at [154, 125] on div "The Maxwell Clan Wine Club 12 bottles" at bounding box center [105, 131] width 108 height 36
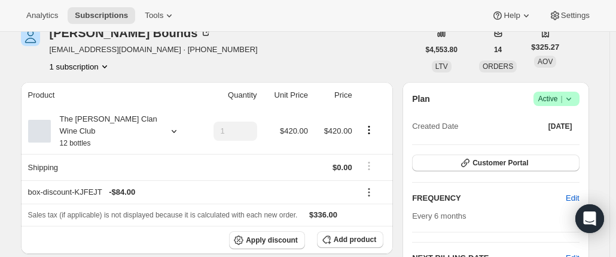
click at [570, 98] on icon at bounding box center [568, 99] width 5 height 3
click at [571, 102] on icon at bounding box center [569, 99] width 12 height 12
click at [537, 121] on span "Pause subscription" at bounding box center [559, 121] width 66 height 9
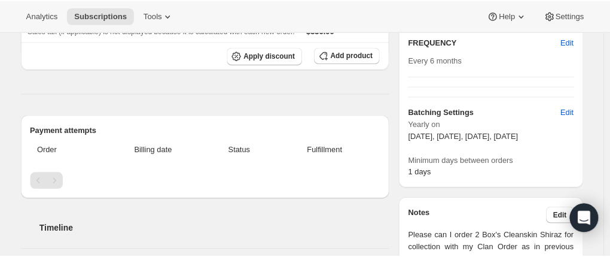
scroll to position [0, 0]
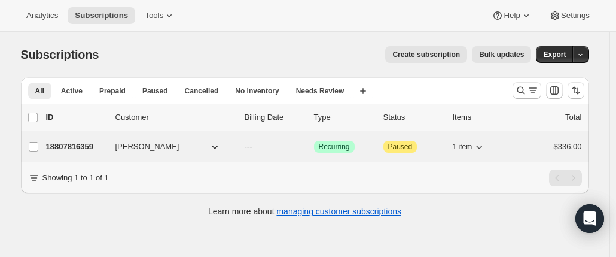
click at [70, 148] on p "18807816359" at bounding box center [76, 147] width 60 height 12
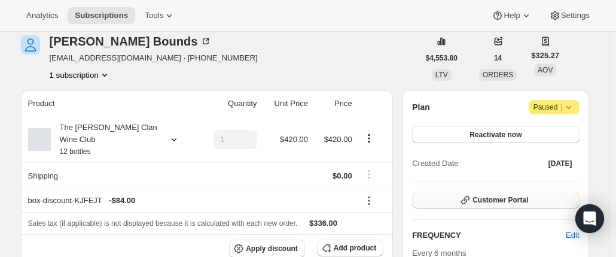
scroll to position [120, 0]
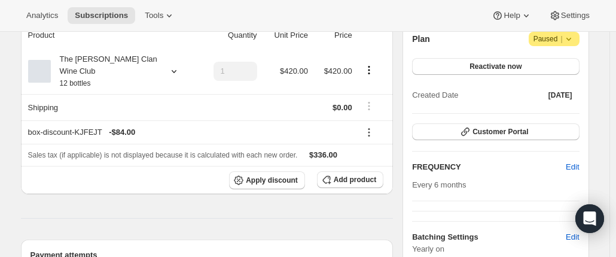
click at [574, 39] on icon at bounding box center [569, 39] width 12 height 12
click at [574, 40] on icon at bounding box center [569, 39] width 12 height 12
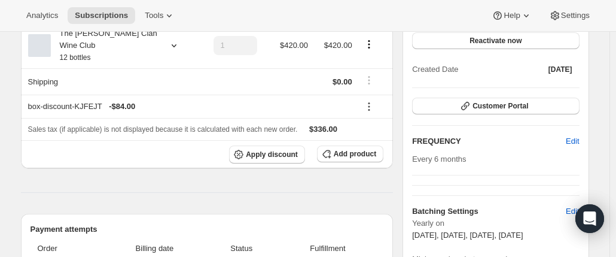
scroll to position [179, 0]
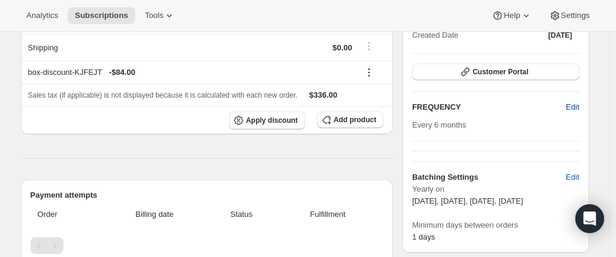
click at [577, 106] on span "Edit" at bounding box center [572, 107] width 13 height 12
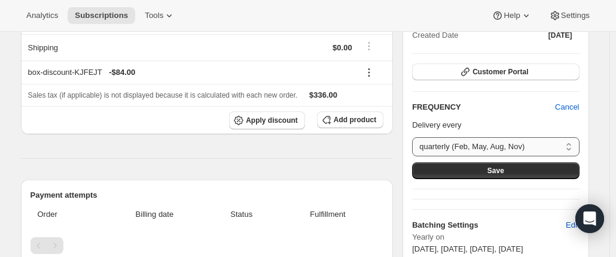
click at [471, 150] on select "quarterly (Feb, May, Aug, Nov) Custom..." at bounding box center [495, 146] width 167 height 19
click at [490, 113] on div "FREQUENCY Cancel Delivery every quarterly (Feb, May, Aug, Nov) Custom... quarte…" at bounding box center [495, 140] width 167 height 78
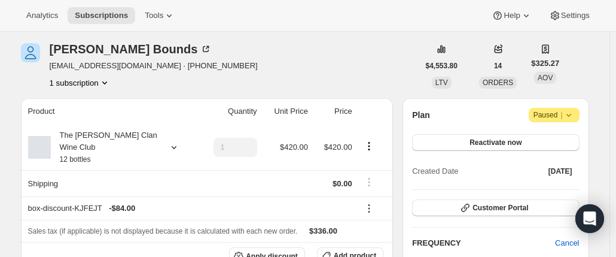
scroll to position [60, 0]
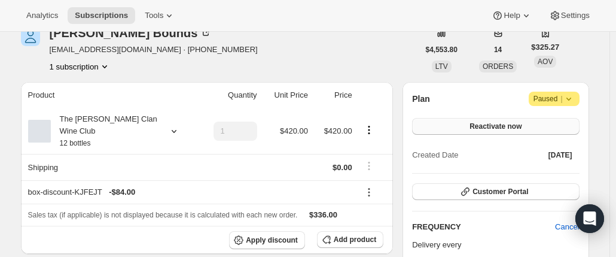
click at [483, 124] on span "Reactivate now" at bounding box center [496, 126] width 52 height 10
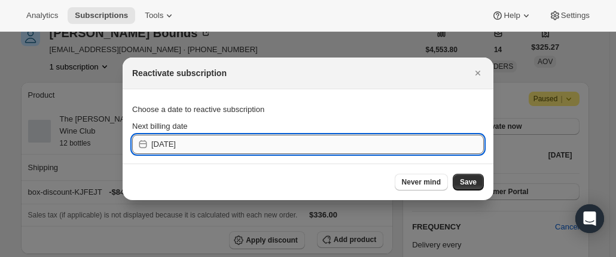
click at [242, 146] on input "2025-10-02" at bounding box center [317, 144] width 333 height 19
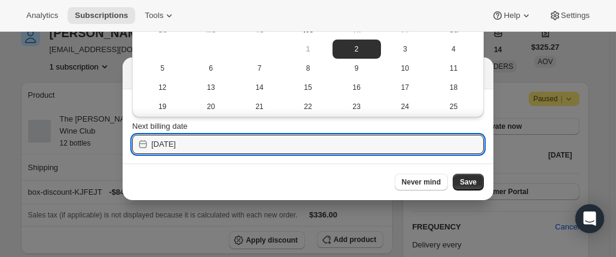
click at [582, 60] on div at bounding box center [308, 128] width 616 height 257
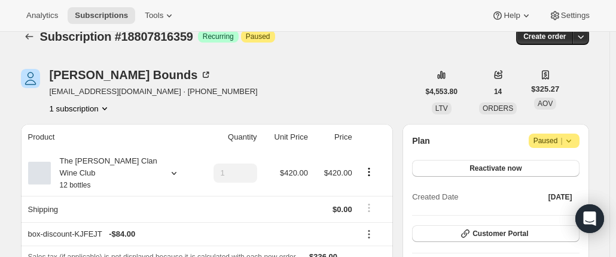
scroll to position [0, 0]
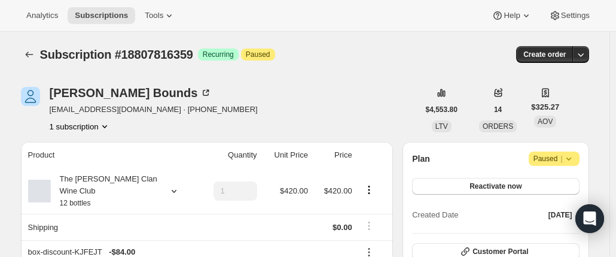
click at [577, 157] on span "Attention Paused |" at bounding box center [554, 158] width 51 height 14
click at [464, 155] on div "Plan Attention Paused |" at bounding box center [495, 158] width 167 height 14
click at [456, 184] on button "Reactivate now" at bounding box center [495, 186] width 167 height 17
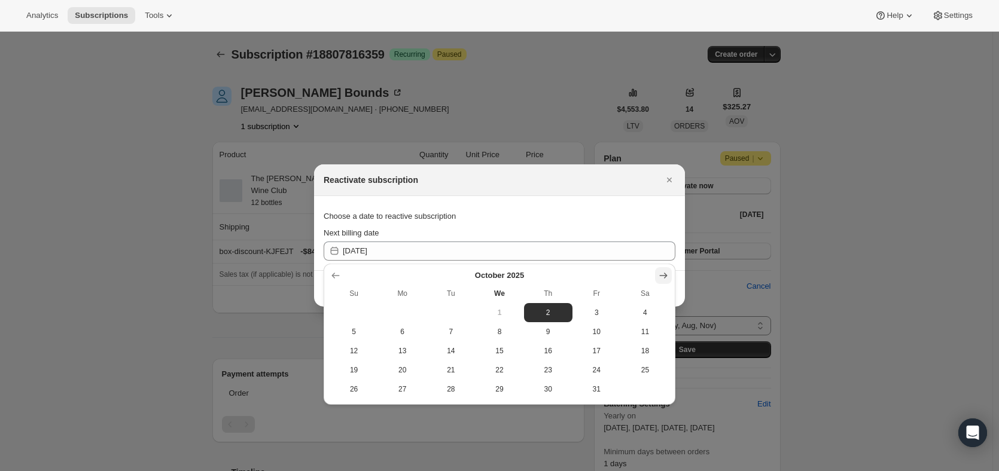
click at [616, 256] on icon "Show next month, November 2025" at bounding box center [664, 276] width 12 height 12
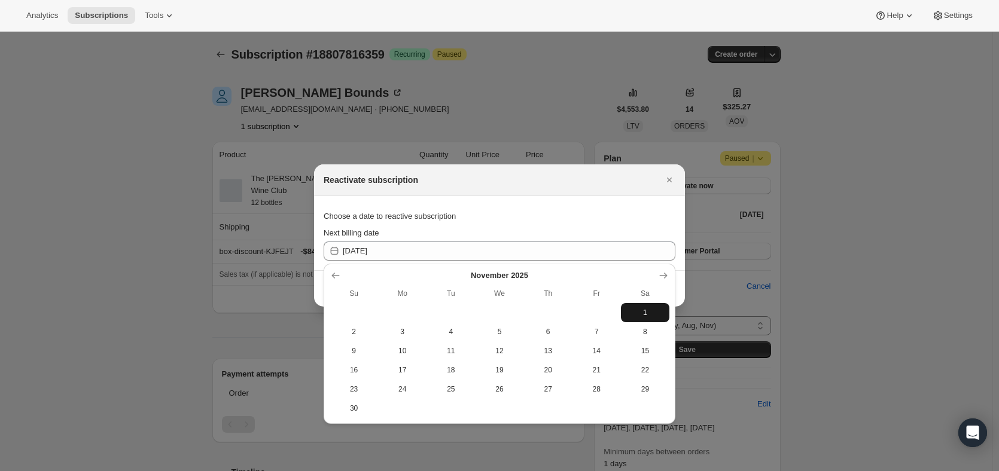
click at [616, 256] on span "1" at bounding box center [645, 313] width 39 height 10
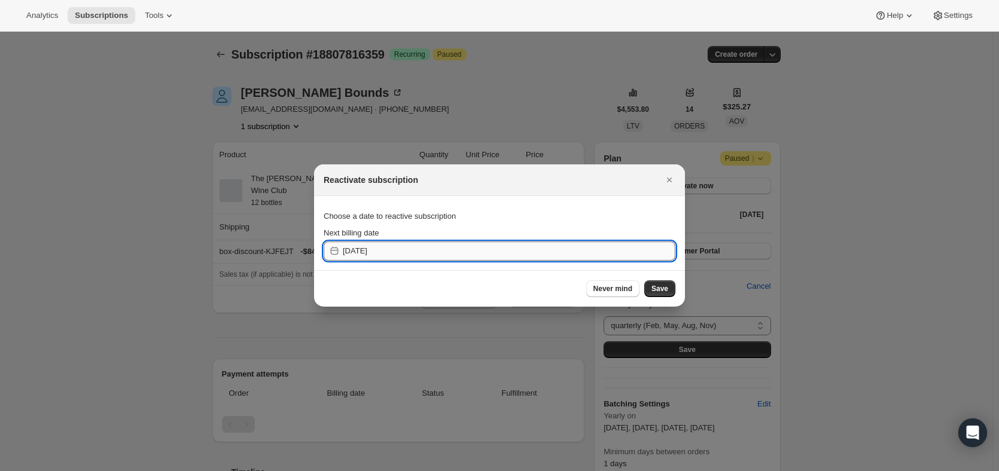
click at [386, 249] on input "2025-10-31" at bounding box center [509, 251] width 333 height 19
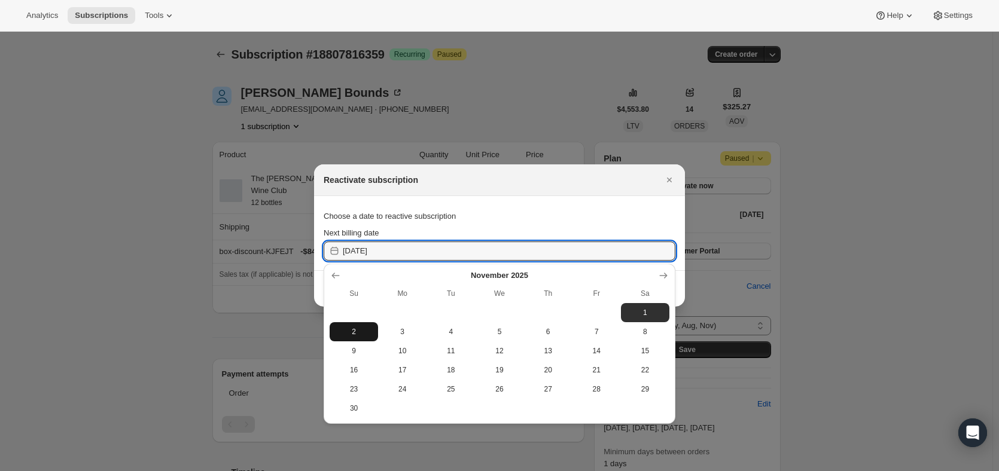
click at [355, 256] on span "2" at bounding box center [353, 332] width 39 height 10
type input "2025-11-01"
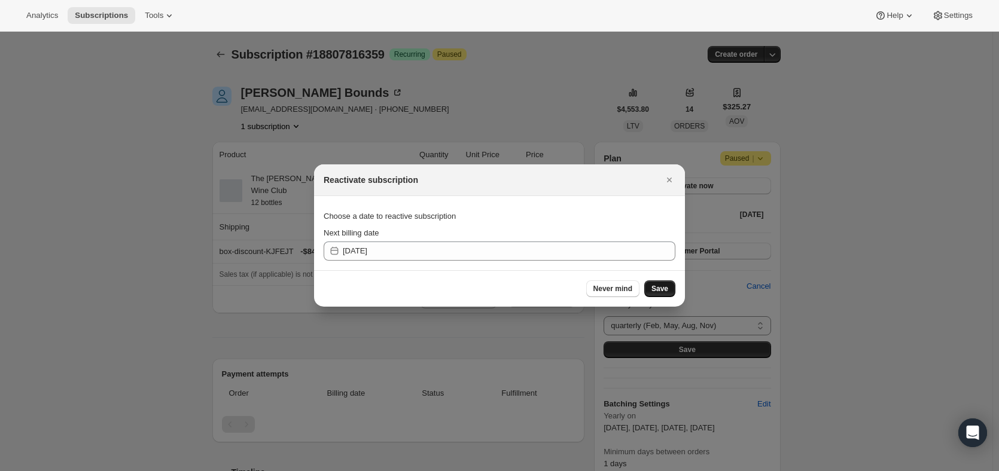
click at [616, 256] on span "Save" at bounding box center [660, 289] width 17 height 10
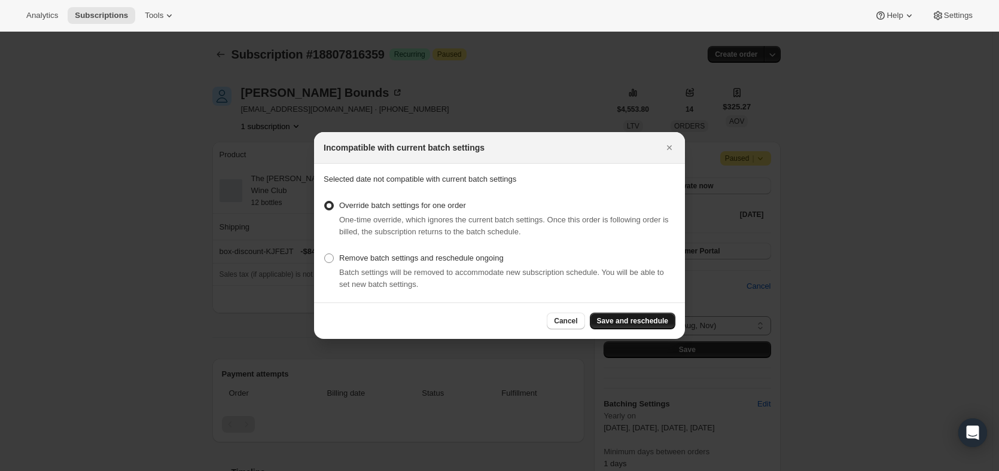
click at [616, 256] on span "Save and reschedule" at bounding box center [632, 321] width 71 height 10
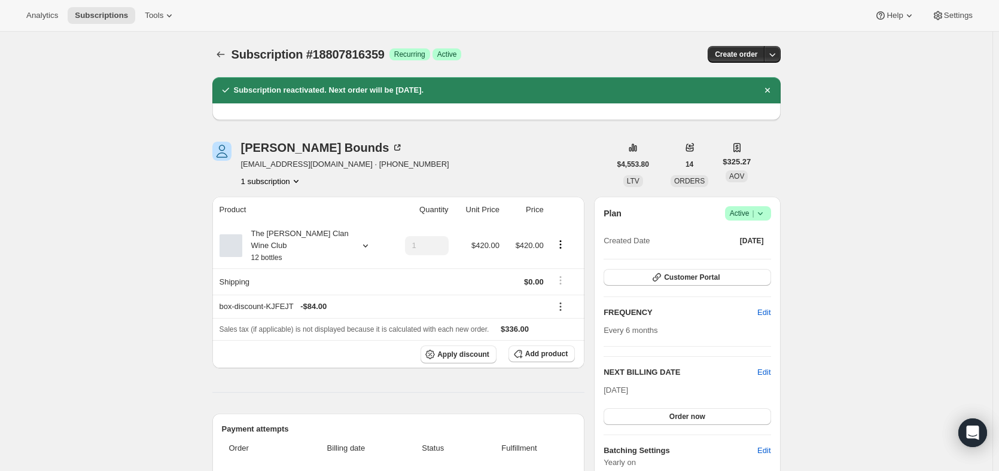
scroll to position [120, 0]
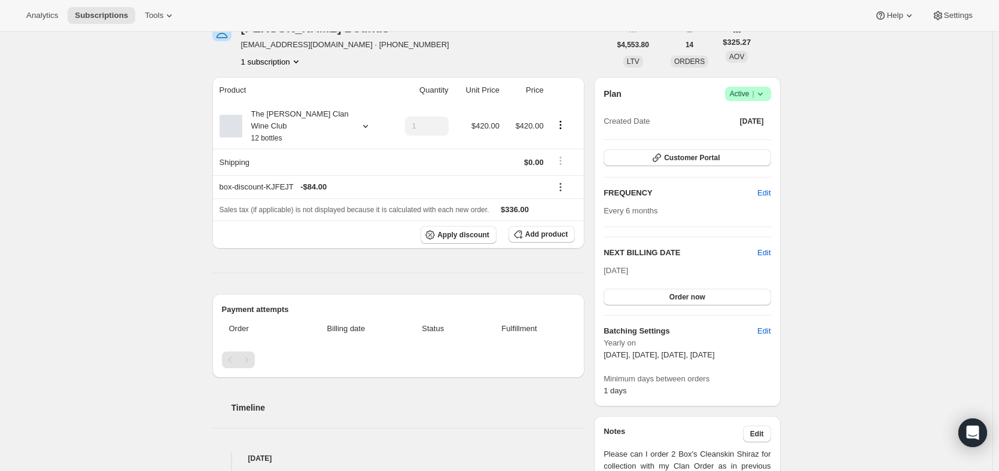
click at [616, 92] on icon at bounding box center [760, 94] width 12 height 12
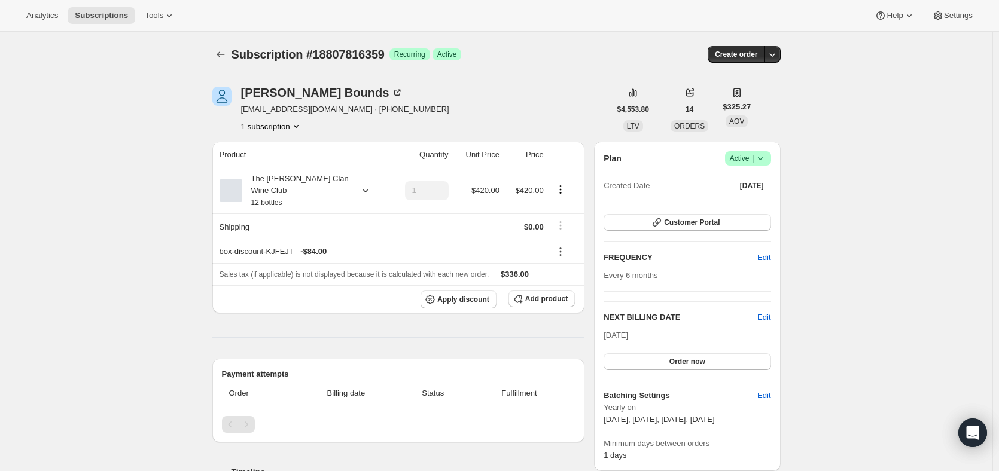
scroll to position [120, 0]
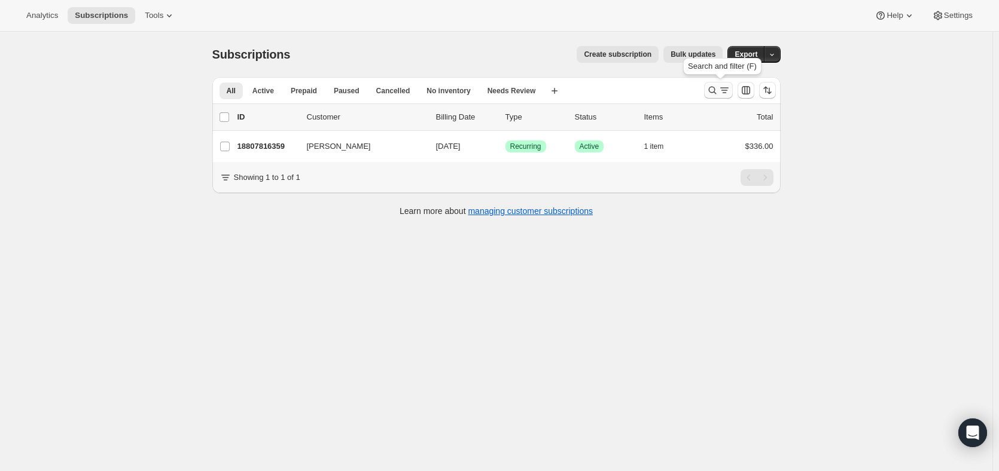
click at [717, 89] on icon "Search and filter results" at bounding box center [713, 90] width 12 height 12
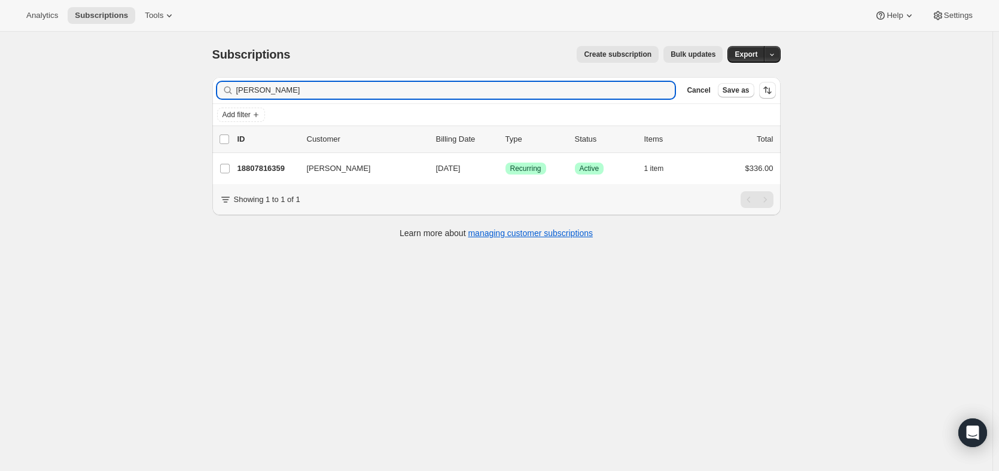
drag, startPoint x: 249, startPoint y: 98, endPoint x: 216, endPoint y: 88, distance: 34.3
click at [221, 97] on div "[PERSON_NAME] Clear" at bounding box center [446, 90] width 458 height 17
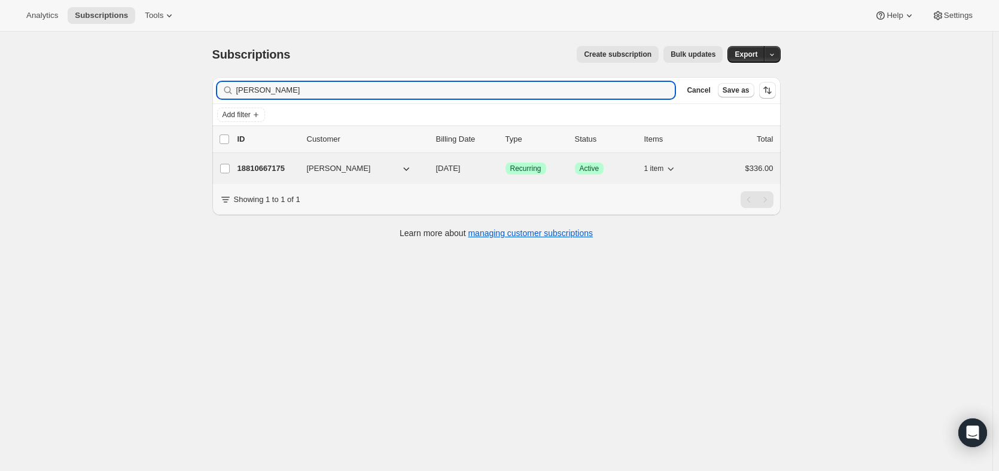
type input "[PERSON_NAME]"
click at [275, 171] on p "18810667175" at bounding box center [268, 169] width 60 height 12
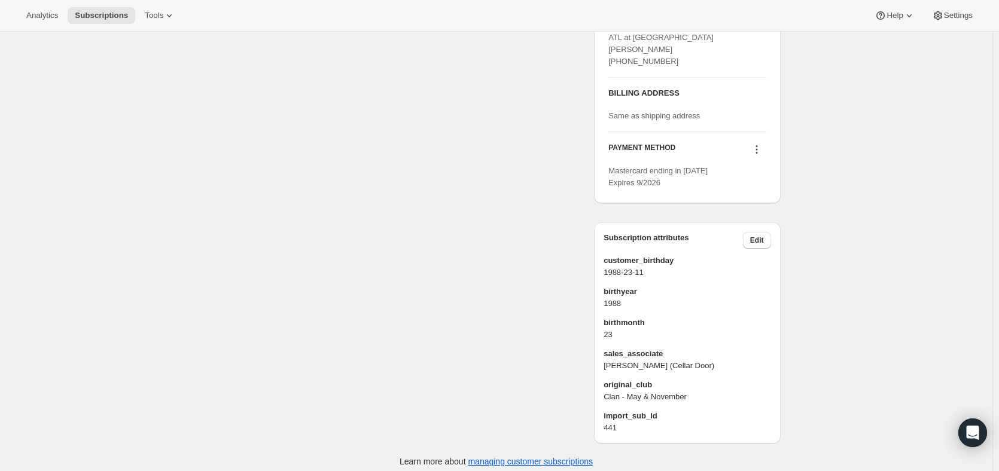
scroll to position [593, 0]
